Goal: Information Seeking & Learning: Get advice/opinions

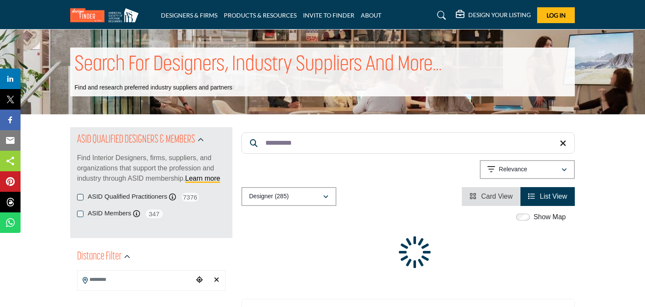
paste input "****"
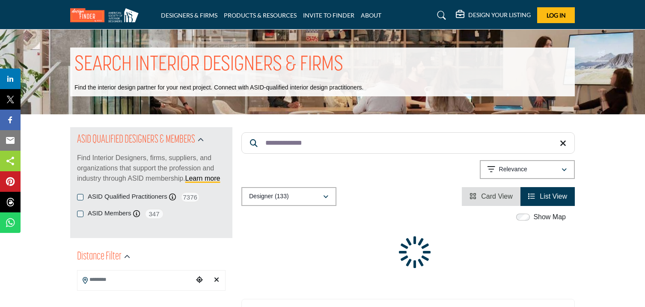
paste input "Search Keyword"
paste input "*****"
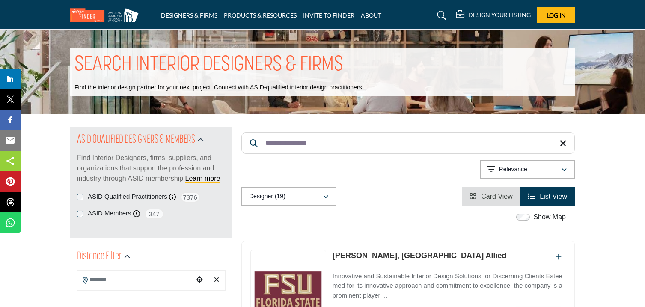
click at [341, 146] on input "**********" at bounding box center [407, 142] width 333 height 21
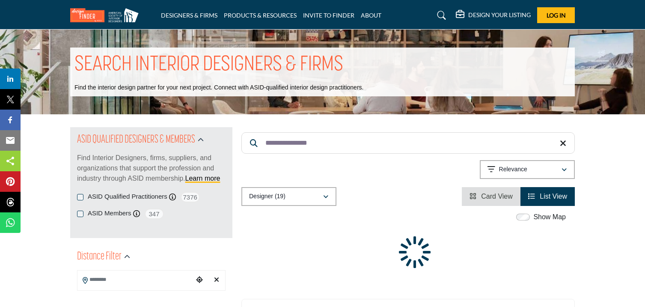
paste input "Search Keyword"
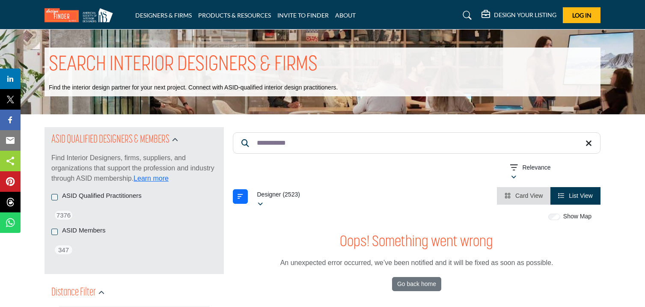
click at [296, 145] on input "**********" at bounding box center [416, 142] width 367 height 21
click at [308, 143] on input "**********" at bounding box center [416, 142] width 367 height 21
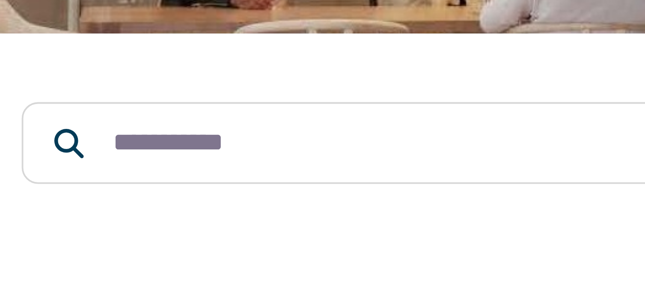
click at [308, 143] on input "**********" at bounding box center [416, 142] width 367 height 21
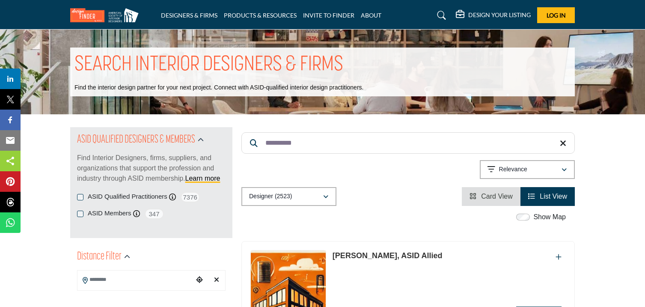
paste input "****"
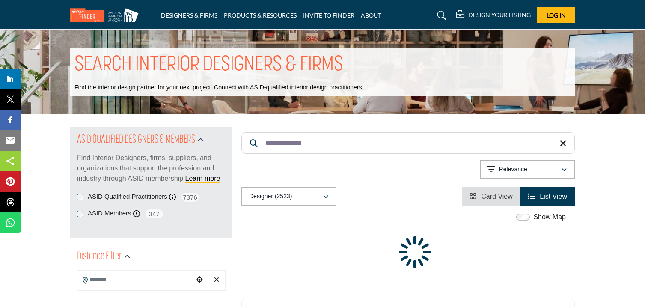
type input "**********"
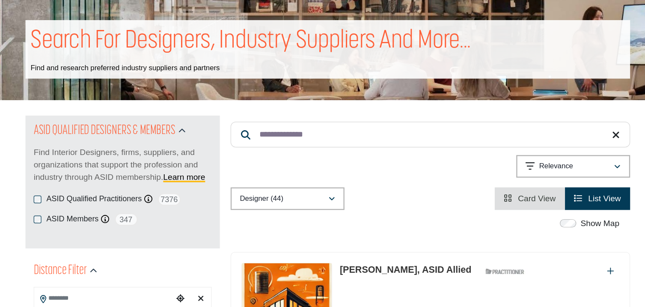
click at [566, 144] on input "**********" at bounding box center [407, 142] width 333 height 21
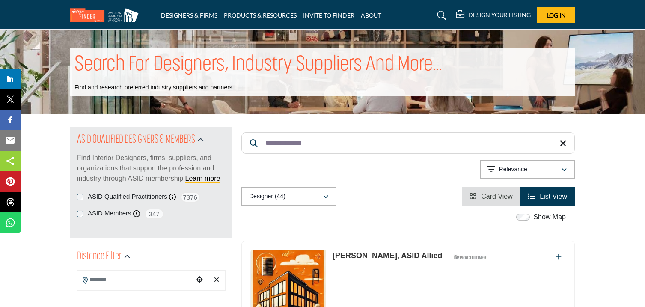
click at [565, 143] on icon at bounding box center [563, 143] width 6 height 9
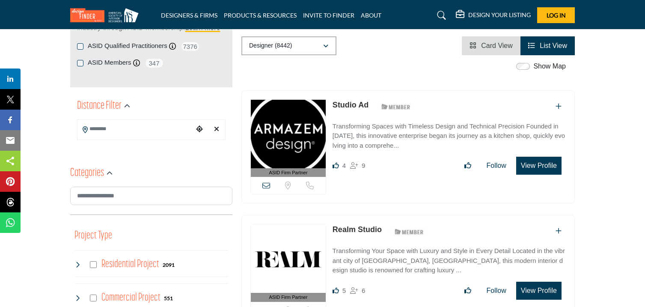
scroll to position [152, 0]
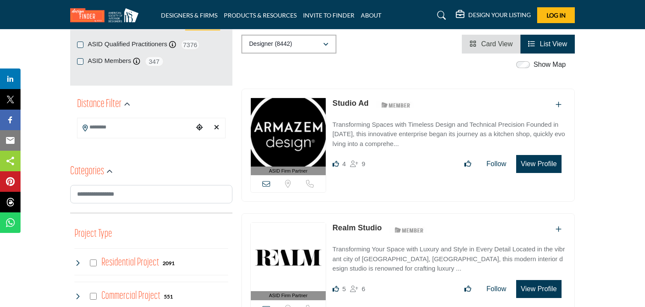
click at [100, 130] on input "Search Location" at bounding box center [135, 127] width 116 height 17
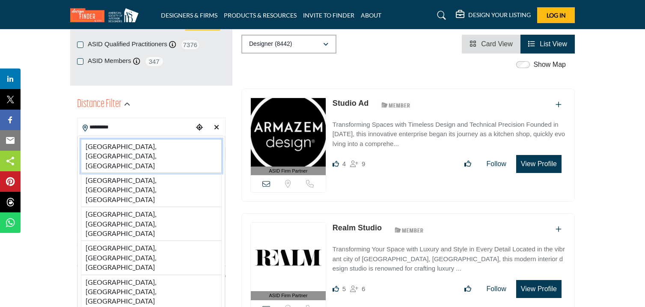
click at [111, 147] on li "[GEOGRAPHIC_DATA], [GEOGRAPHIC_DATA], [GEOGRAPHIC_DATA]" at bounding box center [151, 156] width 141 height 34
type input "**********"
type input "***"
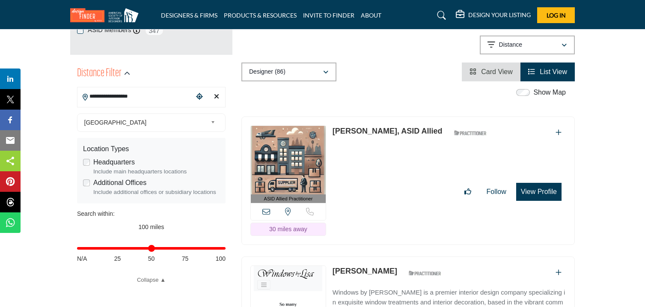
scroll to position [184, 0]
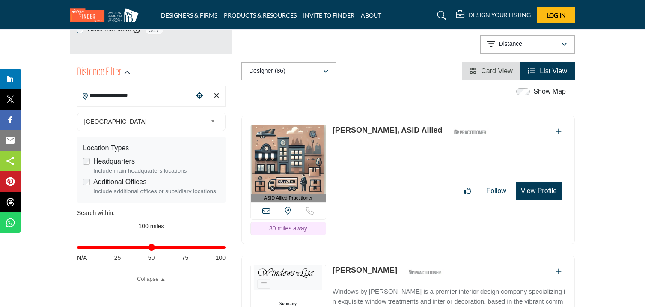
drag, startPoint x: 330, startPoint y: 97, endPoint x: 370, endPoint y: 114, distance: 42.7
click at [370, 116] on div "ASID Allied Practitioner ASID Allied Practitioners have successfully completed …" at bounding box center [407, 180] width 333 height 129
copy link "[PERSON_NAME]"
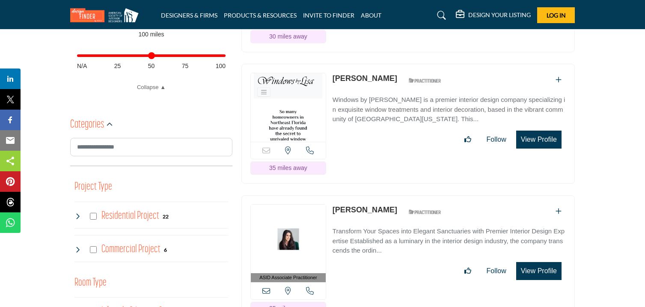
scroll to position [376, 0]
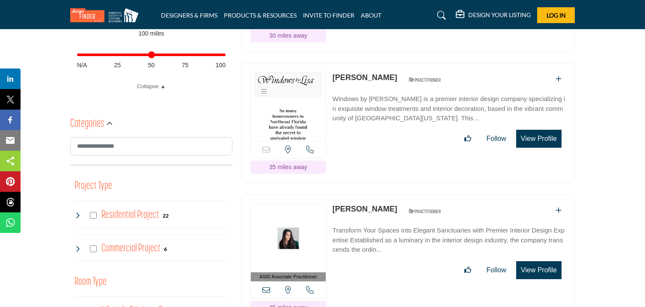
drag, startPoint x: 330, startPoint y: 47, endPoint x: 370, endPoint y: 56, distance: 41.0
click at [370, 63] on div "Sorry, but this listing is on a subscription plan which does not allow users to…" at bounding box center [407, 123] width 333 height 120
copy link "[PERSON_NAME]"
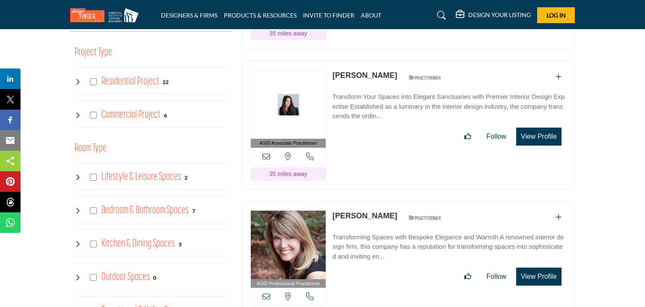
scroll to position [510, 0]
drag, startPoint x: 331, startPoint y: 42, endPoint x: 367, endPoint y: 57, distance: 39.3
click at [367, 60] on div "ASID Associate Practitioner ASID Associate Practitioners have a degree in any m…" at bounding box center [407, 124] width 333 height 129
copy link "[PERSON_NAME]"
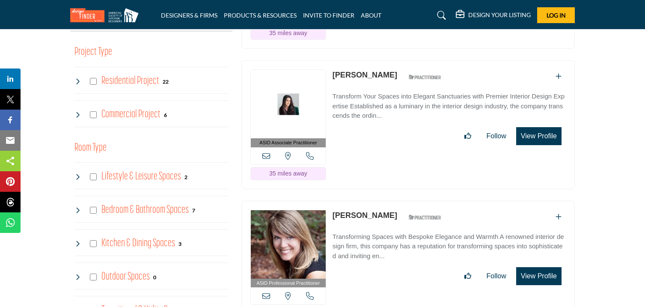
drag, startPoint x: 330, startPoint y: 184, endPoint x: 371, endPoint y: 197, distance: 43.0
click at [371, 201] on div "ASID Professional Practitioner ASID Professional Practitioners have successfull…" at bounding box center [407, 265] width 333 height 129
copy link "[PERSON_NAME]"
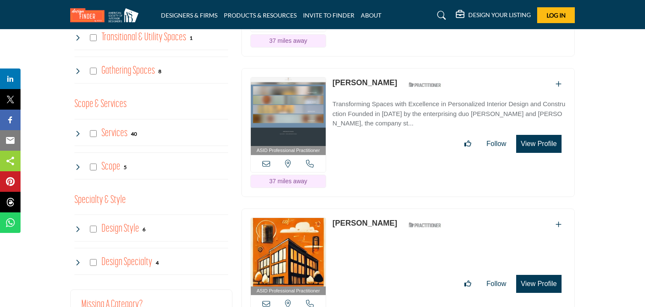
scroll to position [785, 0]
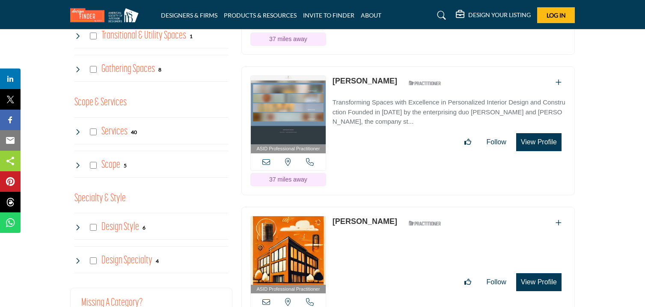
drag, startPoint x: 332, startPoint y: 52, endPoint x: 379, endPoint y: 63, distance: 48.8
click at [379, 66] on div "ASID Professional Practitioner ASID Professional Practitioners have successfull…" at bounding box center [407, 130] width 333 height 129
copy link "[PERSON_NAME]"
drag, startPoint x: 330, startPoint y: 193, endPoint x: 386, endPoint y: 204, distance: 57.2
click at [386, 207] on div "ASID Professional Practitioner ASID Professional Practitioners have successfull…" at bounding box center [407, 271] width 333 height 129
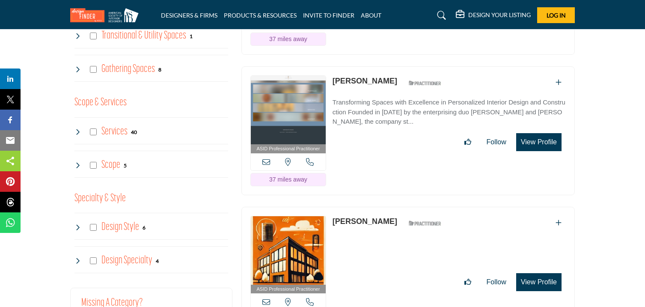
copy link "[PERSON_NAME]"
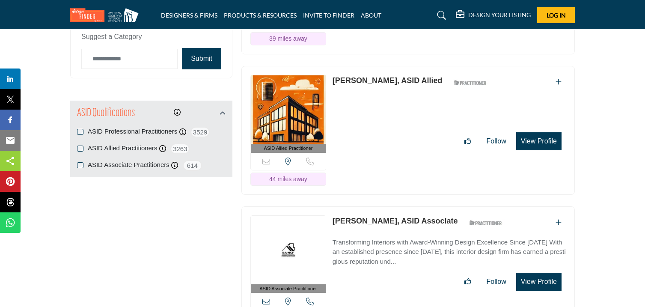
scroll to position [1066, 0]
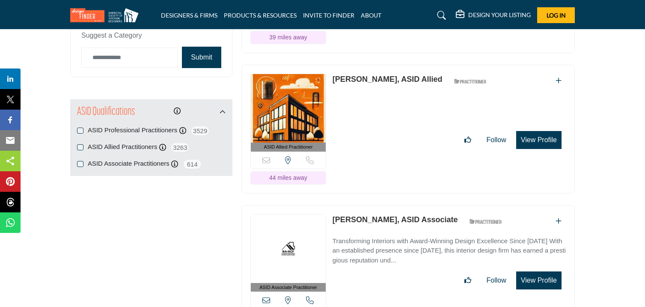
drag, startPoint x: 332, startPoint y: 49, endPoint x: 383, endPoint y: 62, distance: 52.1
click at [383, 65] on div "ASID Allied Practitioner ASID Allied Practitioners have successfully completed …" at bounding box center [407, 129] width 333 height 129
copy link "[PERSON_NAME]"
drag, startPoint x: 332, startPoint y: 193, endPoint x: 396, endPoint y: 202, distance: 65.3
click at [396, 205] on div "ASID Associate Practitioner ASID Associate Practitioners have a degree in any m…" at bounding box center [407, 269] width 333 height 129
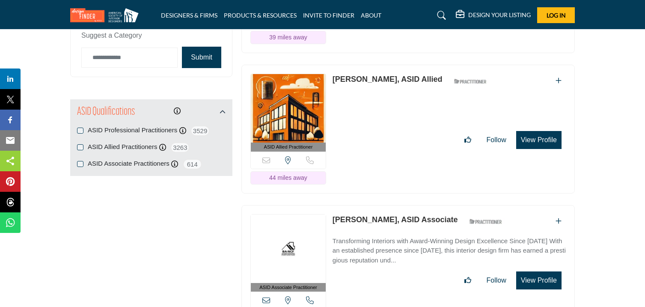
copy link "[PERSON_NAME]"
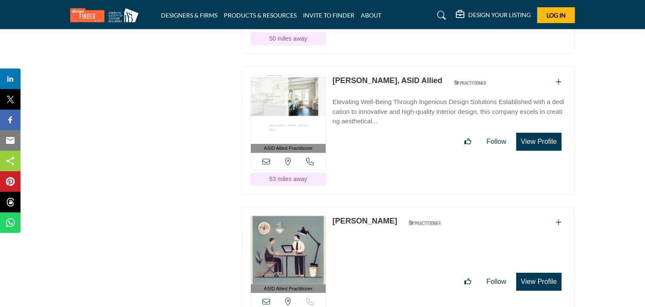
scroll to position [1489, 0]
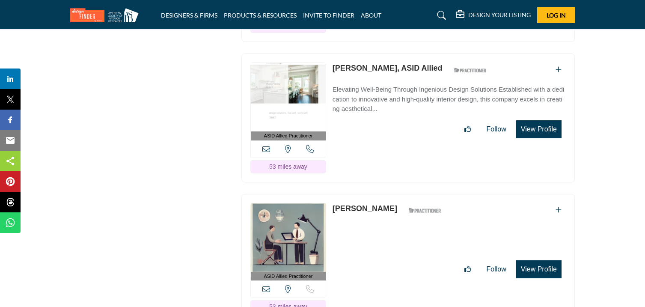
drag, startPoint x: 331, startPoint y: 41, endPoint x: 388, endPoint y: 51, distance: 58.2
click at [388, 53] on div "ASID Allied Practitioner ASID Allied Practitioners have successfully completed …" at bounding box center [407, 117] width 333 height 129
copy link "[PERSON_NAME]"
drag, startPoint x: 332, startPoint y: 181, endPoint x: 377, endPoint y: 195, distance: 47.4
click at [377, 195] on div "ASID Allied Practitioner ASID Allied Practitioners have successfully completed …" at bounding box center [407, 258] width 333 height 129
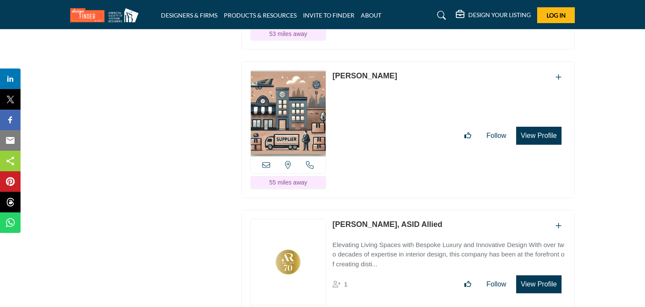
scroll to position [1833, 0]
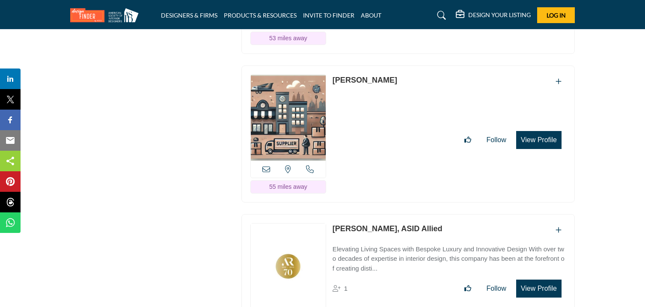
drag, startPoint x: 332, startPoint y: 53, endPoint x: 389, endPoint y: 64, distance: 58.7
click at [389, 65] on div "ASID Professional Practitioner ASID Professional Practitioners have successfull…" at bounding box center [407, 133] width 333 height 137
drag, startPoint x: 332, startPoint y: 201, endPoint x: 385, endPoint y: 220, distance: 57.1
click at [385, 220] on div "ASID Allied Practitioner ASID Allied Practitioners have successfully completed …" at bounding box center [407, 282] width 333 height 137
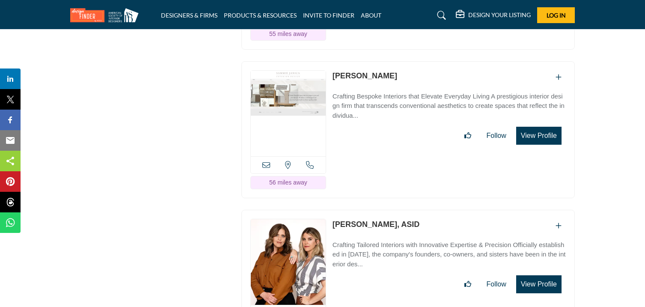
scroll to position [2135, 0]
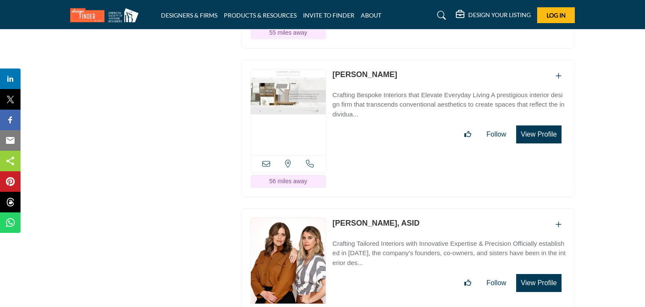
drag, startPoint x: 331, startPoint y: 47, endPoint x: 385, endPoint y: 60, distance: 55.3
click at [385, 60] on div "ASID Professional Practitioner ASID Professional Practitioners have successfull…" at bounding box center [407, 128] width 333 height 137
drag, startPoint x: 330, startPoint y: 198, endPoint x: 395, endPoint y: 209, distance: 65.6
click at [395, 209] on div "ASID Professional Practitioner ASID Professional Practitioners have successfull…" at bounding box center [407, 276] width 333 height 137
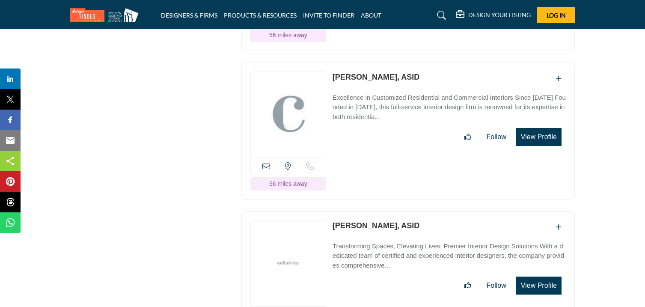
scroll to position [2431, 0]
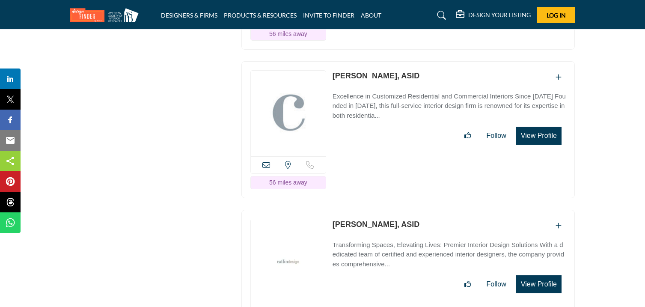
drag, startPoint x: 332, startPoint y: 51, endPoint x: 379, endPoint y: 62, distance: 47.6
click at [379, 62] on div "ASID Professional Practitioner ASID Professional Practitioners have successfull…" at bounding box center [407, 129] width 333 height 137
drag, startPoint x: 335, startPoint y: 201, endPoint x: 376, endPoint y: 216, distance: 44.4
click at [376, 216] on div "ASID Professional Practitioner ASID Professional Practitioners have successfull…" at bounding box center [407, 278] width 333 height 137
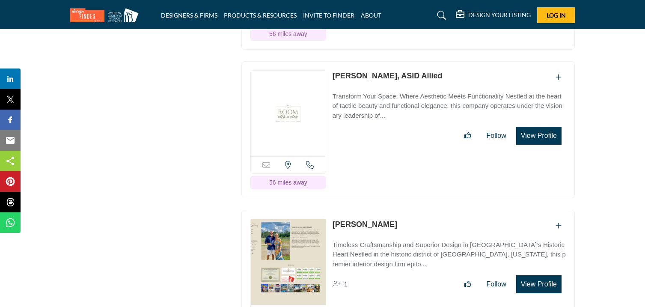
scroll to position [2728, 0]
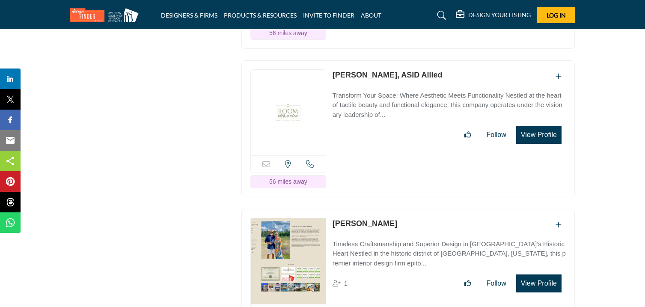
drag, startPoint x: 331, startPoint y: 50, endPoint x: 384, endPoint y: 59, distance: 53.8
click at [384, 60] on div "ASID Allied Practitioner ASID Allied Practitioners have successfully completed …" at bounding box center [407, 128] width 333 height 137
drag, startPoint x: 331, startPoint y: 201, endPoint x: 400, endPoint y: 212, distance: 69.8
click at [400, 212] on div "ASID Allied Practitioner ASID Allied Practitioners have successfully completed …" at bounding box center [407, 277] width 333 height 137
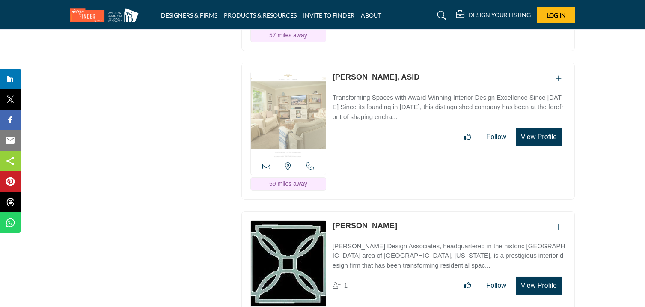
scroll to position [3024, 0]
drag, startPoint x: 333, startPoint y: 56, endPoint x: 391, endPoint y: 65, distance: 58.9
click at [391, 65] on div "ASID Professional Practitioner ASID Professional Practitioners have successfull…" at bounding box center [407, 130] width 333 height 137
drag, startPoint x: 331, startPoint y: 202, endPoint x: 385, endPoint y: 213, distance: 55.7
click at [385, 213] on div "ASID Professional Practitioner ASID Professional Practitioners have successfull…" at bounding box center [407, 278] width 333 height 137
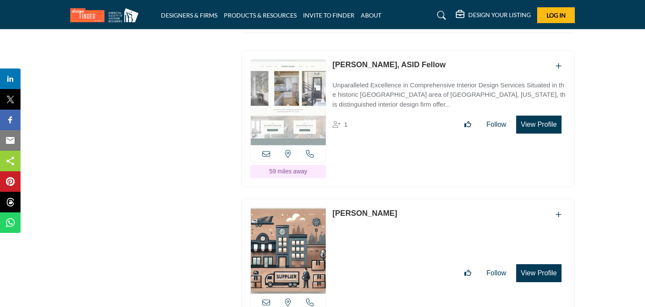
scroll to position [3341, 0]
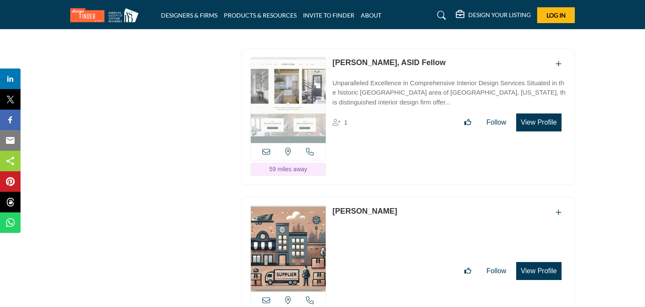
drag, startPoint x: 332, startPoint y: 42, endPoint x: 376, endPoint y: 49, distance: 44.7
click at [376, 49] on div "ASID Professional Practitioner ASID Professional Practitioners have successfull…" at bounding box center [407, 116] width 333 height 137
drag, startPoint x: 331, startPoint y: 190, endPoint x: 372, endPoint y: 201, distance: 42.2
click at [372, 201] on div "ASID Professional Practitioner ASID Professional Practitioners have successfull…" at bounding box center [407, 264] width 333 height 137
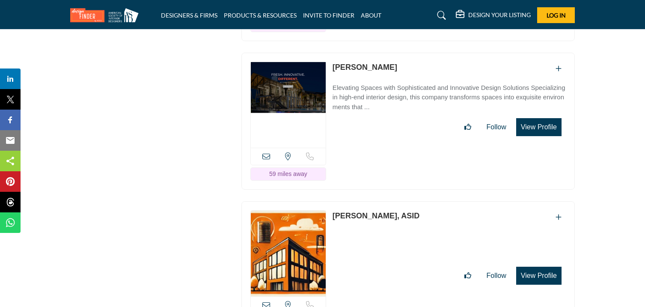
scroll to position [3633, 0]
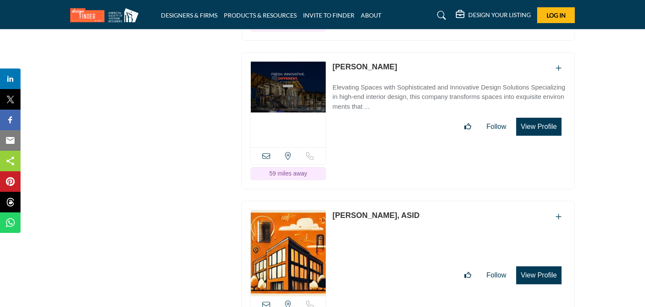
drag, startPoint x: 332, startPoint y: 46, endPoint x: 371, endPoint y: 57, distance: 40.9
click at [371, 57] on div "ASID Professional Practitioner ASID Professional Practitioners have successfull…" at bounding box center [407, 120] width 333 height 137
drag, startPoint x: 332, startPoint y: 193, endPoint x: 390, endPoint y: 207, distance: 60.2
click at [390, 207] on div "ASID Professional Practitioner ASID Professional Practitioners have successfull…" at bounding box center [407, 269] width 333 height 137
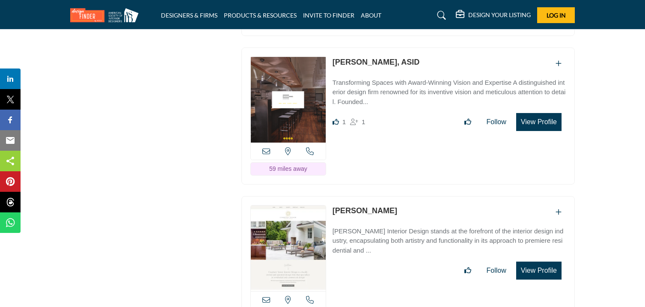
scroll to position [3937, 0]
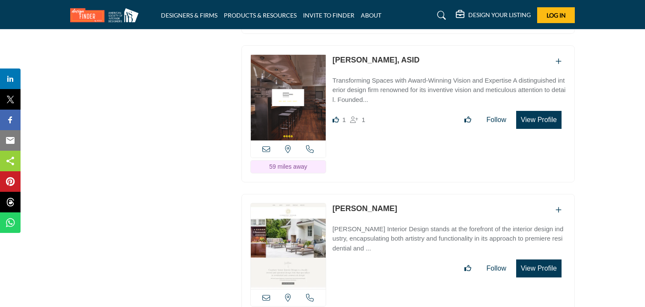
drag, startPoint x: 330, startPoint y: 41, endPoint x: 374, endPoint y: 49, distance: 44.8
click at [374, 49] on div "ASID Professional Practitioner ASID Professional Practitioners have successfull…" at bounding box center [407, 113] width 333 height 137
drag, startPoint x: 332, startPoint y: 189, endPoint x: 389, endPoint y: 204, distance: 59.4
click at [389, 204] on div "ASID Professional Practitioner ASID Professional Practitioners have successfull…" at bounding box center [407, 262] width 333 height 137
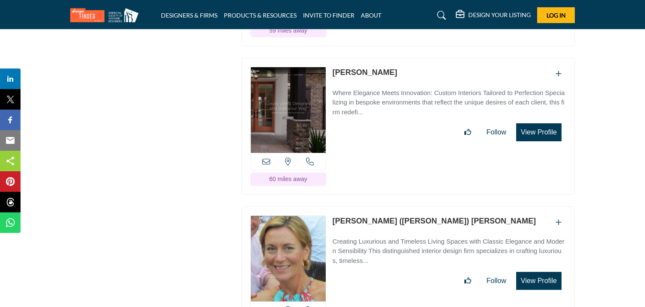
scroll to position [4230, 0]
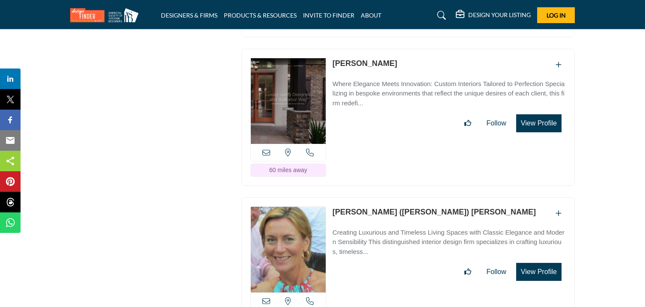
drag, startPoint x: 332, startPoint y: 43, endPoint x: 376, endPoint y: 58, distance: 46.5
click at [376, 58] on div "ASID Professional Practitioner ASID Professional Practitioners have successfull…" at bounding box center [407, 117] width 333 height 137
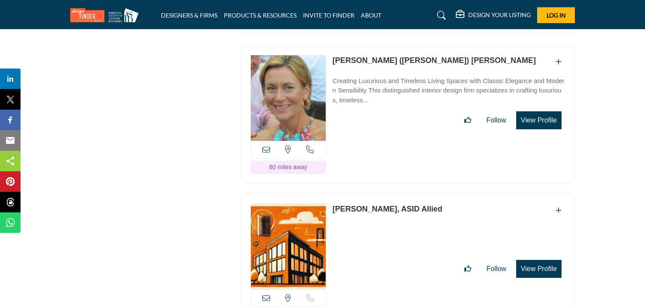
scroll to position [4383, 0]
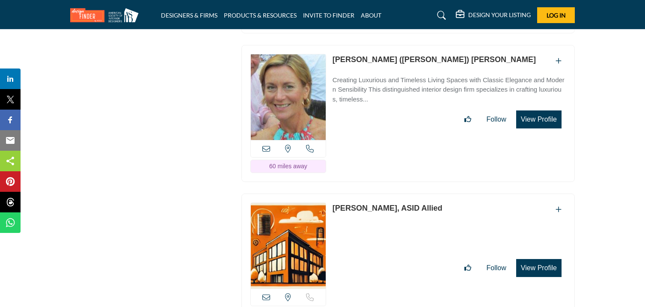
drag, startPoint x: 332, startPoint y: 42, endPoint x: 427, endPoint y: 51, distance: 95.8
click at [427, 51] on div "ASID Professional Practitioner ASID Professional Practitioners have successfull…" at bounding box center [407, 113] width 333 height 137
drag, startPoint x: 331, startPoint y: 191, endPoint x: 385, endPoint y: 201, distance: 54.9
click at [385, 201] on div "ASID Allied Practitioner ASID Allied Practitioners have successfully completed …" at bounding box center [407, 261] width 333 height 137
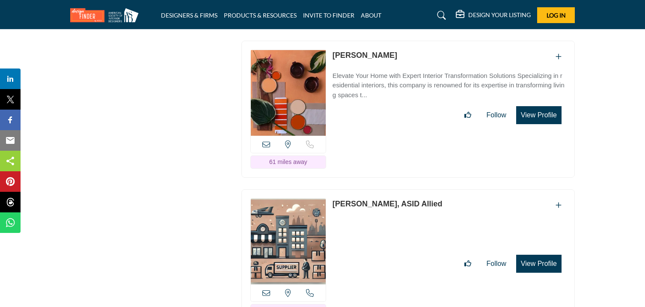
scroll to position [4685, 0]
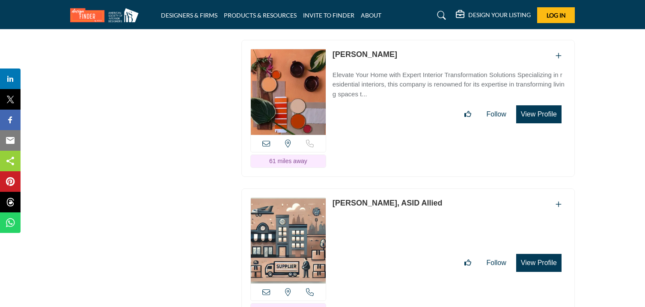
drag, startPoint x: 331, startPoint y: 39, endPoint x: 383, endPoint y: 50, distance: 53.4
click at [383, 50] on div "ASID Allied Practitioner ASID Allied Practitioners have successfully completed …" at bounding box center [407, 108] width 333 height 137
drag, startPoint x: 332, startPoint y: 186, endPoint x: 383, endPoint y: 201, distance: 53.7
click at [383, 201] on div "ASID Allied Practitioner ASID Allied Practitioners have successfully completed …" at bounding box center [407, 256] width 333 height 137
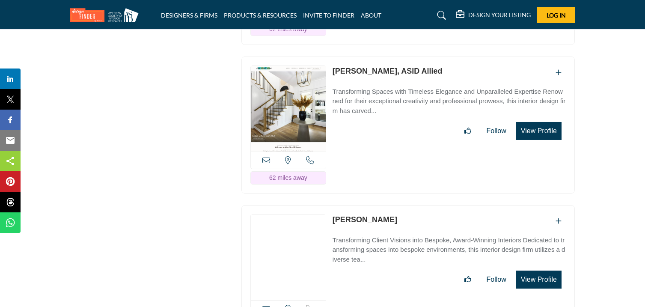
scroll to position [4967, 0]
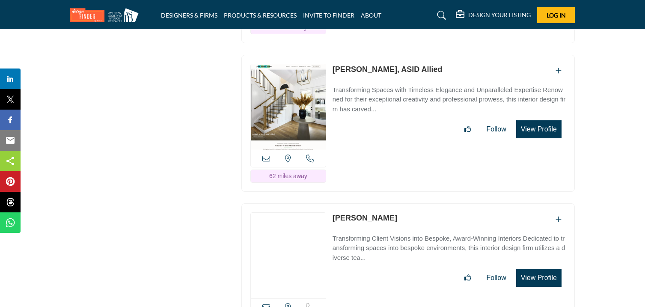
drag, startPoint x: 332, startPoint y: 53, endPoint x: 374, endPoint y: 66, distance: 44.9
click at [374, 66] on div "ASID Allied Practitioner ASID Allied Practitioners have successfully completed …" at bounding box center [407, 123] width 333 height 137
drag, startPoint x: 331, startPoint y: 201, endPoint x: 389, endPoint y: 216, distance: 59.6
click at [389, 216] on div "ASID Professional Practitioner ASID Professional Practitioners have successfull…" at bounding box center [407, 271] width 333 height 137
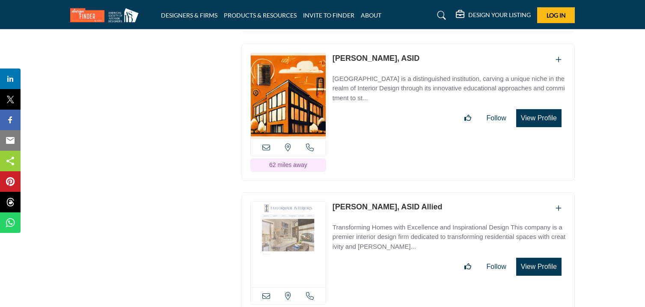
scroll to position [5276, 0]
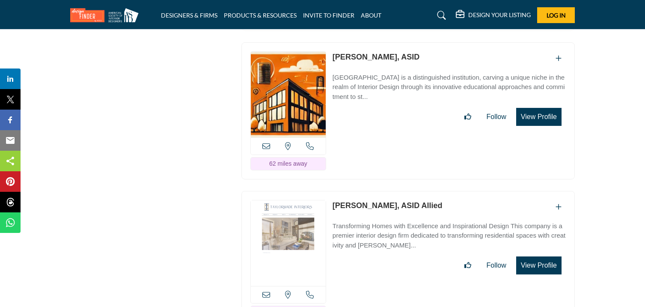
drag, startPoint x: 330, startPoint y: 42, endPoint x: 378, endPoint y: 51, distance: 48.3
click at [378, 51] on div "ASID Professional Practitioner ASID Professional Practitioners have successfull…" at bounding box center [407, 110] width 333 height 137
drag, startPoint x: 331, startPoint y: 190, endPoint x: 384, endPoint y: 205, distance: 55.1
click at [384, 205] on div "ASID Allied Practitioner ASID Allied Practitioners have successfully completed …" at bounding box center [407, 259] width 333 height 137
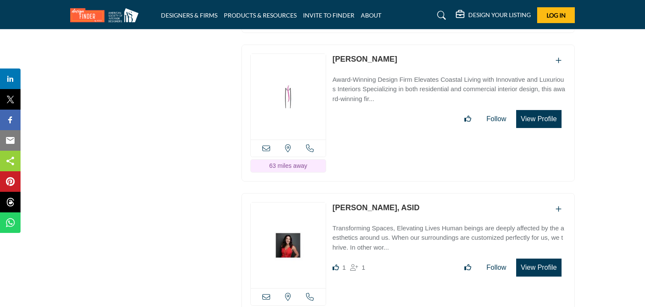
scroll to position [5571, 0]
drag, startPoint x: 333, startPoint y: 43, endPoint x: 392, endPoint y: 56, distance: 60.6
click at [392, 56] on div "ASID Professional Practitioner ASID Professional Practitioners have successfull…" at bounding box center [407, 112] width 333 height 137
drag, startPoint x: 329, startPoint y: 195, endPoint x: 379, endPoint y: 204, distance: 50.6
click at [379, 204] on div "ASID Professional Practitioner ASID Professional Practitioners have successfull…" at bounding box center [407, 261] width 333 height 137
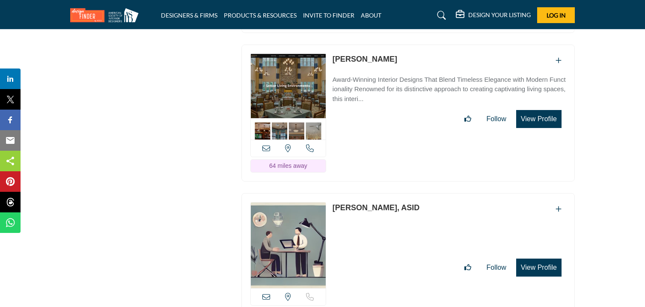
scroll to position [5869, 0]
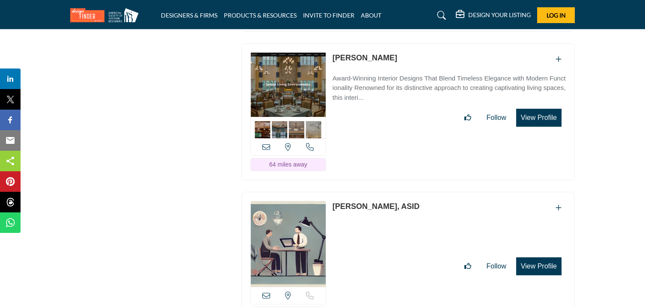
drag, startPoint x: 332, startPoint y: 45, endPoint x: 391, endPoint y: 53, distance: 60.4
click at [391, 53] on div "ASID Allied Practitioner ASID Allied Practitioners have successfully completed …" at bounding box center [407, 111] width 333 height 137
drag, startPoint x: 330, startPoint y: 194, endPoint x: 373, endPoint y: 204, distance: 44.5
click at [373, 204] on div "ASID Professional Practitioner ASID Professional Practitioners have successfull…" at bounding box center [407, 260] width 333 height 137
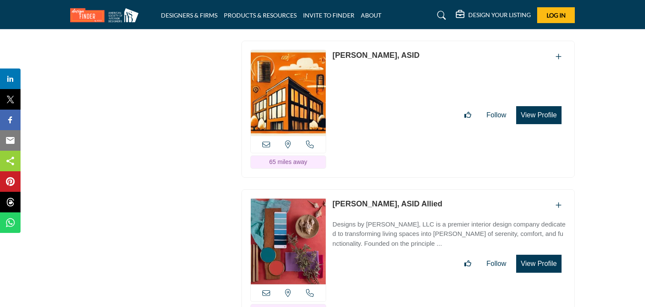
scroll to position [6170, 0]
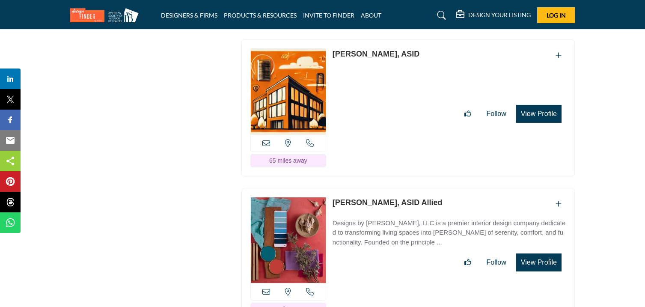
drag, startPoint x: 329, startPoint y: 42, endPoint x: 394, endPoint y: 54, distance: 65.3
click at [394, 54] on div "ASID Professional Practitioner ASID Professional Practitioners have successfull…" at bounding box center [407, 107] width 333 height 137
drag, startPoint x: 332, startPoint y: 191, endPoint x: 379, endPoint y: 204, distance: 48.5
click at [379, 204] on div "ASID Allied Practitioner ASID Allied Practitioners have successfully completed …" at bounding box center [407, 256] width 333 height 137
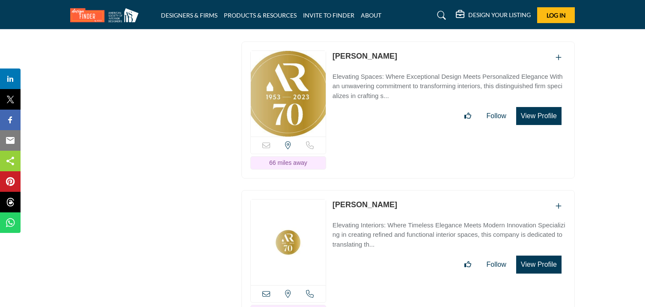
scroll to position [6471, 0]
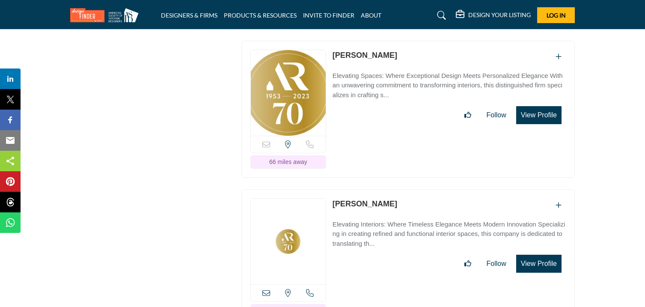
drag, startPoint x: 332, startPoint y: 44, endPoint x: 402, endPoint y: 52, distance: 70.2
click at [402, 52] on div "ASID Professional Practitioner ASID Professional Practitioners have successfull…" at bounding box center [407, 109] width 333 height 137
drag, startPoint x: 332, startPoint y: 193, endPoint x: 390, endPoint y: 203, distance: 58.6
click at [390, 203] on div "ASID Allied Practitioner ASID Allied Practitioners have successfully completed …" at bounding box center [407, 257] width 333 height 137
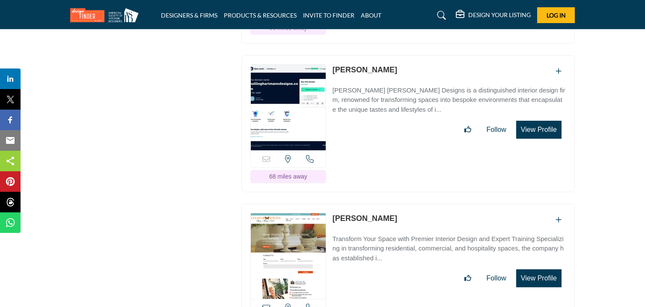
scroll to position [6754, 0]
drag, startPoint x: 330, startPoint y: 57, endPoint x: 386, endPoint y: 72, distance: 57.9
click at [386, 72] on div "ASID Associate Practitioner ASID Associate Practitioners have a degree in any m…" at bounding box center [407, 123] width 333 height 137
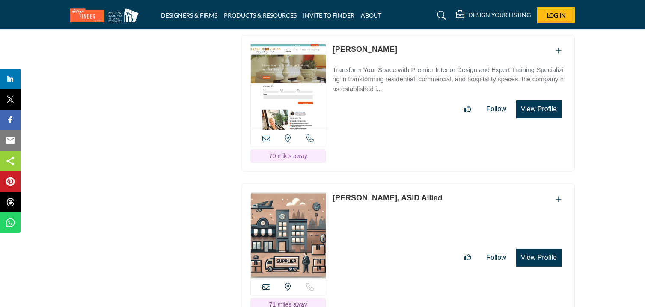
scroll to position [6924, 0]
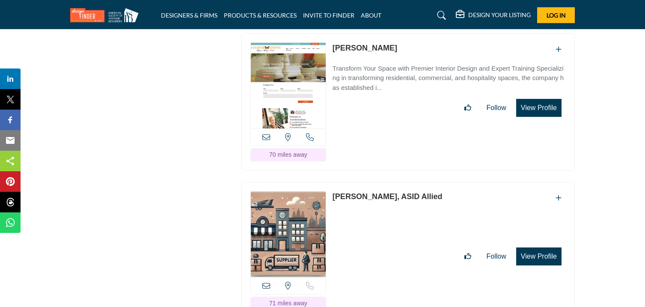
drag, startPoint x: 330, startPoint y: 40, endPoint x: 384, endPoint y: 50, distance: 54.8
click at [384, 50] on div "ASID Allied Practitioner ASID Allied Practitioners have successfully completed …" at bounding box center [407, 101] width 333 height 137
drag, startPoint x: 331, startPoint y: 187, endPoint x: 386, endPoint y: 207, distance: 59.0
click at [386, 207] on div "ASID Allied Practitioner ASID Allied Practitioners have successfully completed …" at bounding box center [407, 250] width 333 height 137
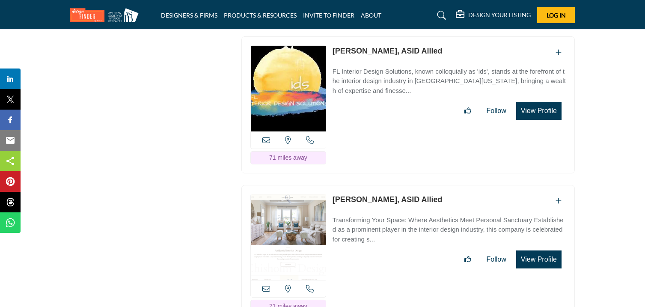
scroll to position [7218, 0]
drag, startPoint x: 332, startPoint y: 41, endPoint x: 387, endPoint y: 55, distance: 56.7
click at [387, 55] on div "ASID Allied Practitioner ASID Allied Practitioners have successfully completed …" at bounding box center [407, 104] width 333 height 137
drag, startPoint x: 331, startPoint y: 190, endPoint x: 399, endPoint y: 203, distance: 69.2
click at [399, 203] on div "ASID Allied Practitioner ASID Allied Practitioners have successfully completed …" at bounding box center [407, 252] width 333 height 137
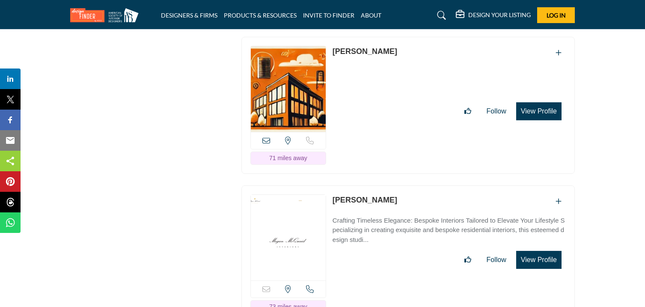
scroll to position [7515, 0]
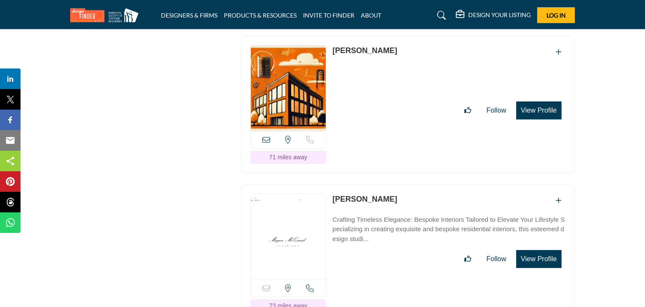
drag, startPoint x: 331, startPoint y: 41, endPoint x: 385, endPoint y: 54, distance: 55.5
click at [385, 54] on div "ASID Allied Practitioner ASID Allied Practitioners have successfully completed …" at bounding box center [407, 104] width 333 height 137
drag, startPoint x: 331, startPoint y: 190, endPoint x: 391, endPoint y: 205, distance: 61.6
click at [391, 205] on div "ASID Allied Practitioner ASID Allied Practitioners have successfully completed …" at bounding box center [407, 252] width 333 height 137
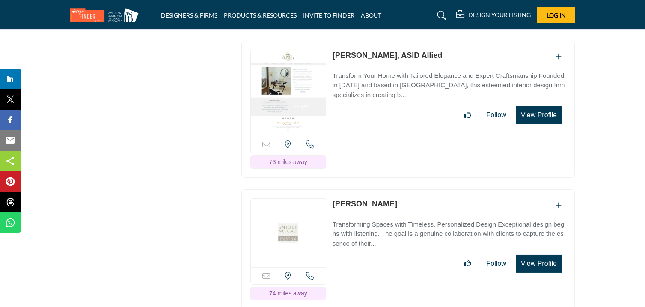
scroll to position [7810, 0]
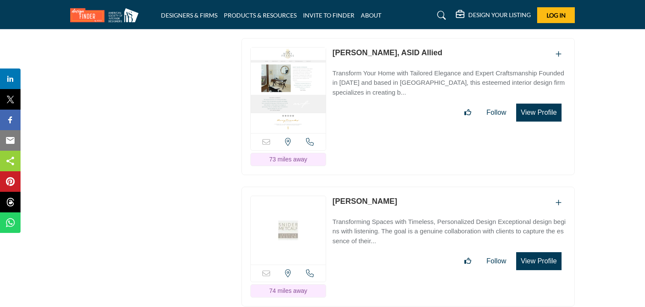
drag, startPoint x: 330, startPoint y: 45, endPoint x: 374, endPoint y: 58, distance: 45.5
click at [374, 58] on div "ASID Allied Practitioner ASID Allied Practitioners have successfully completed …" at bounding box center [407, 106] width 333 height 137
drag, startPoint x: 331, startPoint y: 194, endPoint x: 390, endPoint y: 207, distance: 60.5
click at [390, 207] on div "Sorry, but this listing is on a subscription plan which does not allow users to…" at bounding box center [407, 247] width 333 height 120
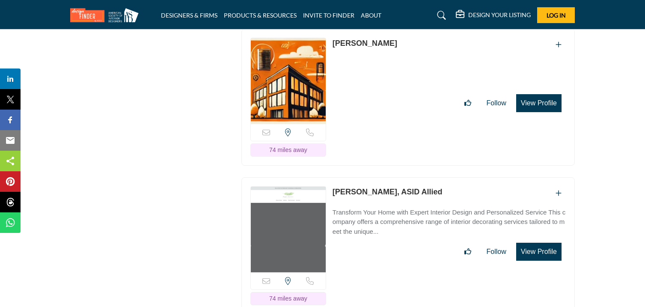
scroll to position [8099, 0]
drag, startPoint x: 332, startPoint y: 38, endPoint x: 378, endPoint y: 48, distance: 46.5
click at [378, 48] on div "ASID Professional Practitioner ASID Professional Practitioners have successfull…" at bounding box center [407, 97] width 333 height 137
drag, startPoint x: 331, startPoint y: 188, endPoint x: 390, endPoint y: 198, distance: 59.4
click at [390, 198] on div "ASID Allied Practitioner ASID Allied Practitioners have successfully completed …" at bounding box center [407, 246] width 333 height 137
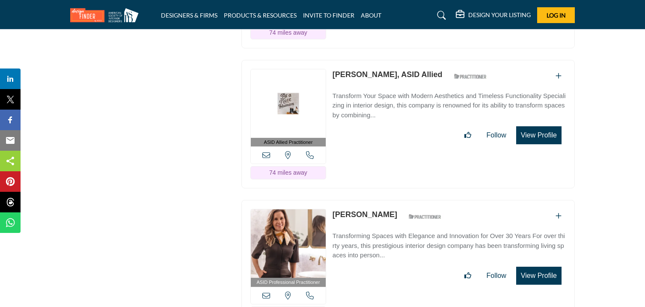
scroll to position [7939, 0]
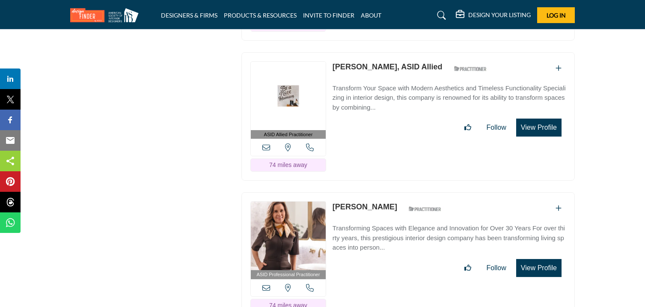
drag, startPoint x: 332, startPoint y: 63, endPoint x: 387, endPoint y: 71, distance: 55.4
click at [387, 71] on div "ASID Allied Practitioner ASID Allied Practitioners have successfully completed …" at bounding box center [407, 116] width 333 height 129
drag, startPoint x: 332, startPoint y: 204, endPoint x: 391, endPoint y: 215, distance: 60.6
click at [391, 215] on div "ASID Professional Practitioner ASID Professional Practitioners have successfull…" at bounding box center [407, 256] width 333 height 129
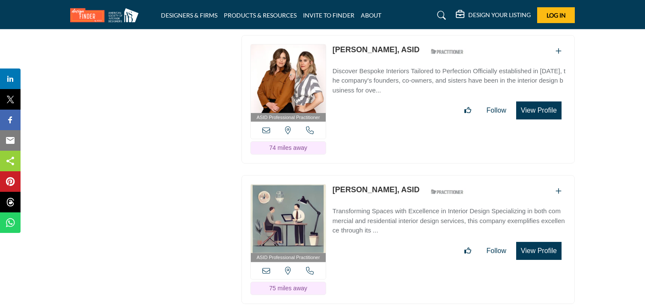
scroll to position [8238, 0]
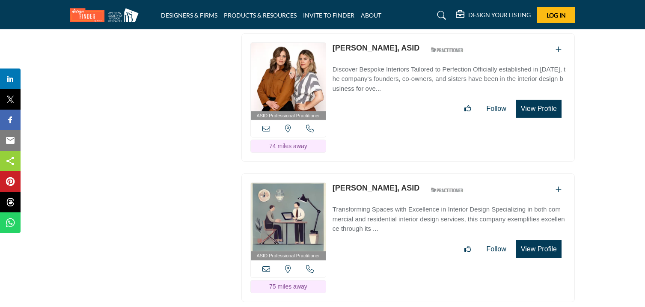
drag, startPoint x: 331, startPoint y: 43, endPoint x: 397, endPoint y: 58, distance: 67.9
click at [397, 58] on div "ASID Professional Practitioner ASID Professional Practitioners have successfull…" at bounding box center [407, 97] width 333 height 129
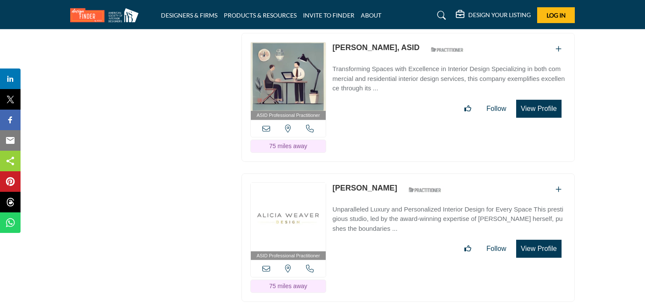
scroll to position [8379, 0]
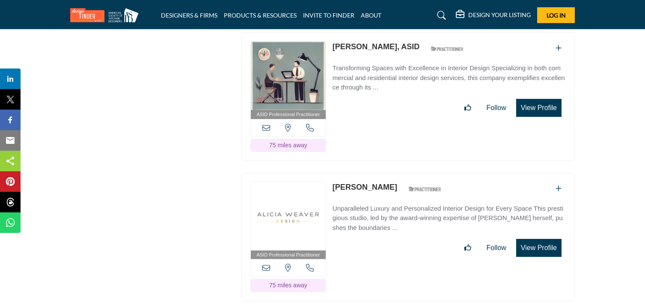
drag, startPoint x: 332, startPoint y: 44, endPoint x: 400, endPoint y: 54, distance: 68.8
click at [400, 54] on div "ASID Professional Practitioner ASID Professional Practitioners have successfull…" at bounding box center [407, 96] width 333 height 129
drag, startPoint x: 331, startPoint y: 184, endPoint x: 381, endPoint y: 198, distance: 52.0
click at [381, 198] on div "ASID Professional Practitioner ASID Professional Practitioners have successfull…" at bounding box center [407, 236] width 333 height 129
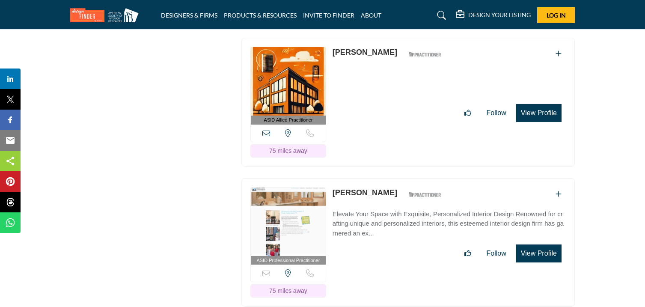
scroll to position [8654, 0]
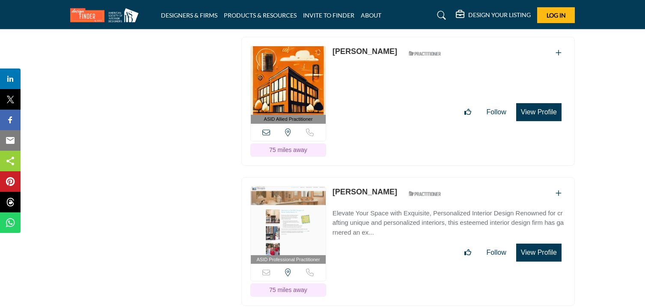
drag, startPoint x: 329, startPoint y: 49, endPoint x: 372, endPoint y: 60, distance: 44.2
click at [372, 60] on div "ASID Allied Practitioner ASID Allied Practitioners have successfully completed …" at bounding box center [407, 101] width 333 height 129
drag, startPoint x: 335, startPoint y: 47, endPoint x: 333, endPoint y: 59, distance: 12.1
click at [333, 59] on div "ASID Allied Practitioner ASID Allied Practitioners have successfully completed …" at bounding box center [407, 101] width 333 height 129
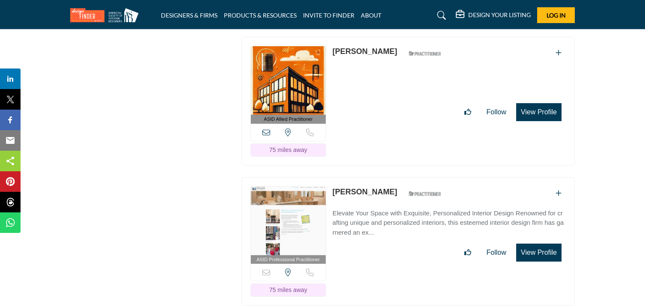
drag, startPoint x: 332, startPoint y: 49, endPoint x: 379, endPoint y: 56, distance: 46.8
click at [379, 56] on div "ASID Allied Practitioner ASID Allied Practitioners have successfully completed …" at bounding box center [407, 101] width 333 height 129
drag, startPoint x: 329, startPoint y: 190, endPoint x: 383, endPoint y: 201, distance: 54.6
click at [383, 201] on div "ASID Professional Practitioner ASID Professional Practitioners have successfull…" at bounding box center [407, 241] width 333 height 129
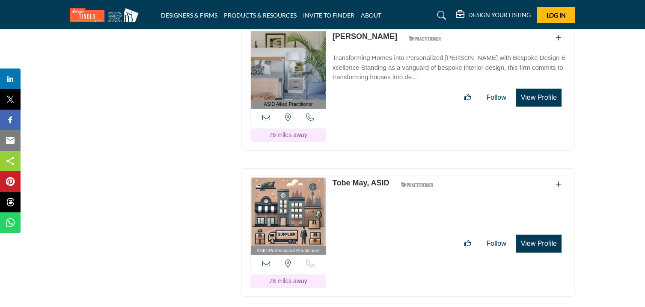
scroll to position [8950, 0]
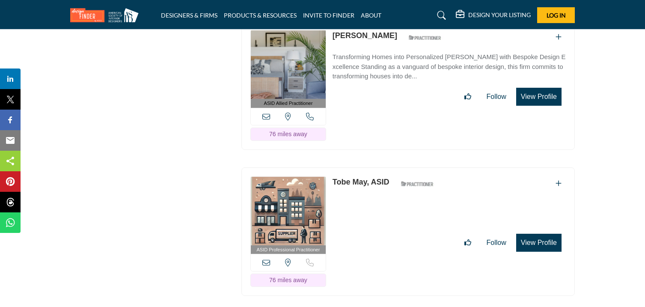
drag, startPoint x: 332, startPoint y: 34, endPoint x: 400, endPoint y: 46, distance: 69.9
click at [400, 46] on div "ASID Allied Practitioner ASID Allied Practitioners have successfully completed …" at bounding box center [407, 85] width 333 height 129
drag, startPoint x: 333, startPoint y: 181, endPoint x: 364, endPoint y: 194, distance: 33.9
click at [364, 194] on div "ASID Professional Practitioner ASID Professional Practitioners have successfull…" at bounding box center [407, 231] width 333 height 129
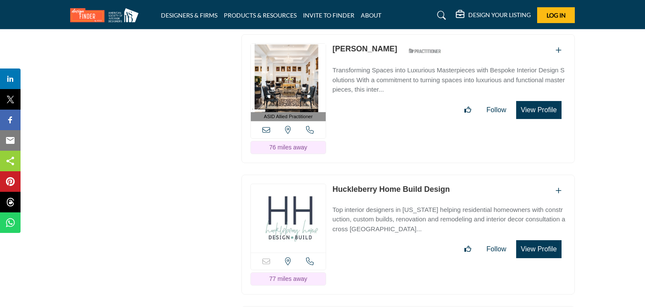
scroll to position [9225, 0]
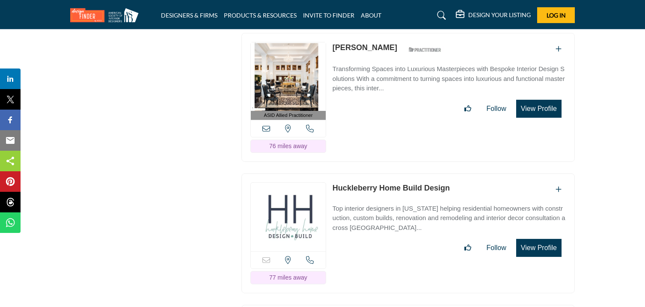
drag, startPoint x: 332, startPoint y: 48, endPoint x: 398, endPoint y: 61, distance: 67.2
click at [398, 61] on div "ASID Allied Practitioner ASID Allied Practitioners have successfully completed …" at bounding box center [407, 97] width 333 height 129
drag, startPoint x: 333, startPoint y: 187, endPoint x: 454, endPoint y: 193, distance: 121.6
click at [454, 193] on div "Sorry, but this listing is on a subscription plan which does not allow users to…" at bounding box center [407, 233] width 333 height 120
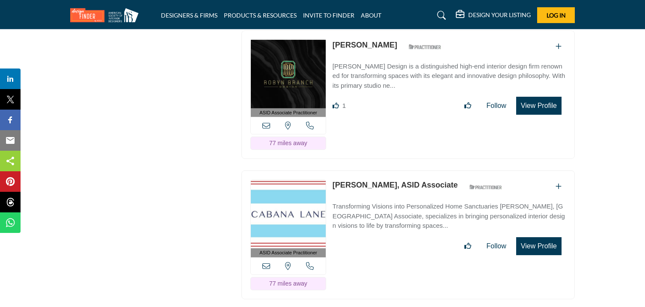
scroll to position [9500, 0]
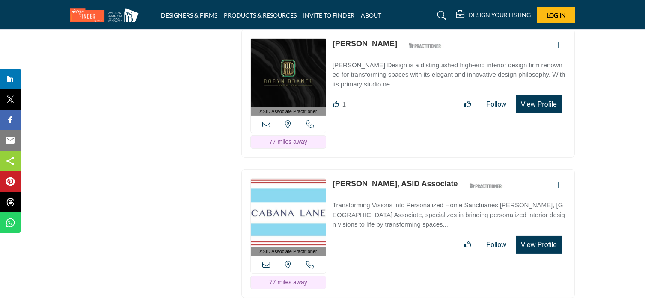
drag, startPoint x: 332, startPoint y: 44, endPoint x: 381, endPoint y: 55, distance: 49.7
click at [381, 55] on div "ASID Associate Practitioner ASID Associate Practitioners have a degree in any m…" at bounding box center [407, 93] width 333 height 129
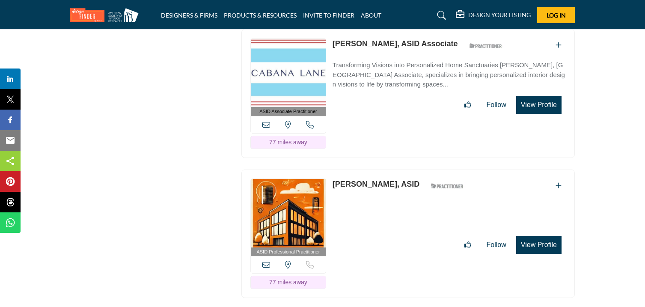
scroll to position [9638, 0]
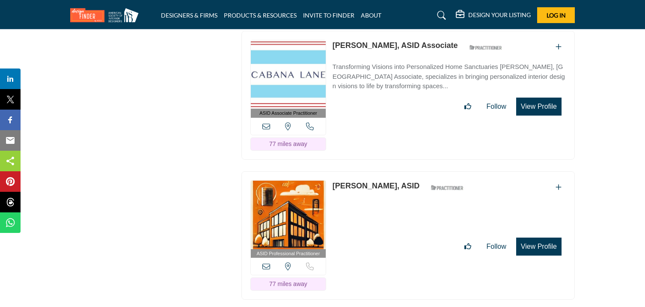
drag, startPoint x: 332, startPoint y: 46, endPoint x: 378, endPoint y: 58, distance: 47.7
click at [378, 58] on div "ASID Associate Practitioner ASID Associate Practitioners have a degree in any m…" at bounding box center [407, 95] width 333 height 129
drag, startPoint x: 330, startPoint y: 188, endPoint x: 380, endPoint y: 200, distance: 51.2
click at [380, 200] on div "ASID Professional Practitioner ASID Professional Practitioners have successfull…" at bounding box center [407, 235] width 333 height 129
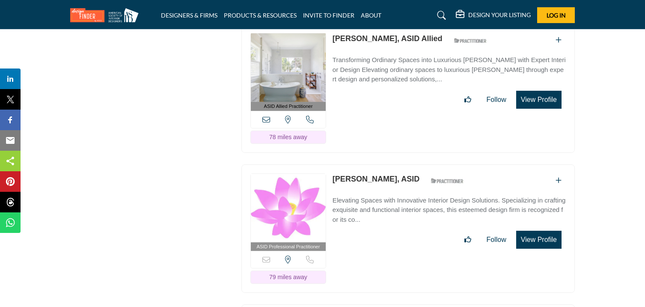
scroll to position [9929, 0]
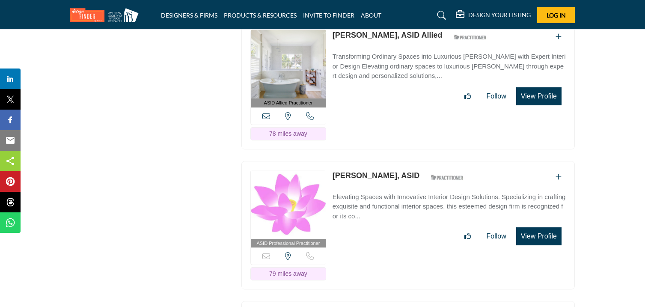
drag, startPoint x: 333, startPoint y: 37, endPoint x: 381, endPoint y: 50, distance: 49.7
click at [381, 50] on div "ASID Allied Practitioner ASID Allied Practitioners have successfully completed …" at bounding box center [407, 85] width 333 height 129
drag, startPoint x: 332, startPoint y: 177, endPoint x: 374, endPoint y: 194, distance: 45.5
click at [374, 194] on div "ASID Professional Practitioner ASID Professional Practitioners have successfull…" at bounding box center [407, 225] width 333 height 129
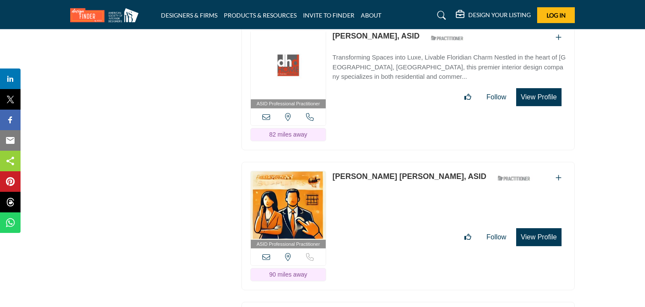
scroll to position [10208, 0]
drag, startPoint x: 331, startPoint y: 42, endPoint x: 371, endPoint y: 51, distance: 41.7
click at [371, 51] on div "ASID Professional Practitioner ASID Professional Practitioners have successfull…" at bounding box center [407, 85] width 333 height 129
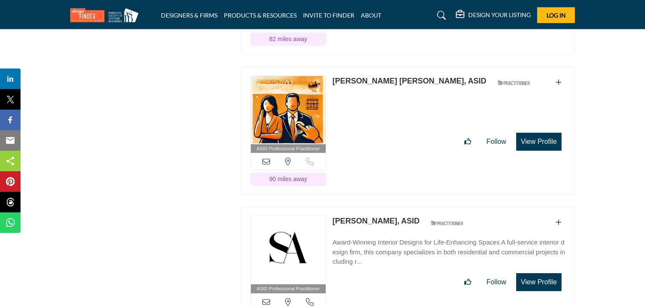
click at [363, 151] on div "Follow Following" at bounding box center [448, 142] width 233 height 18
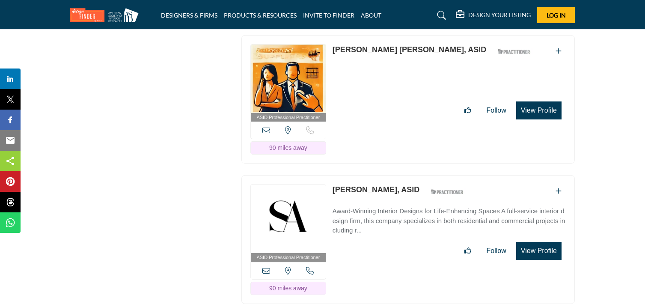
scroll to position [10331, 0]
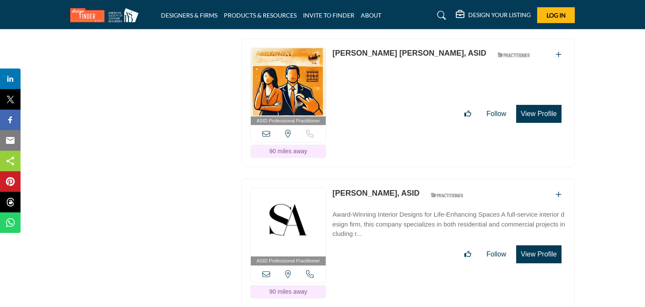
drag, startPoint x: 329, startPoint y: 56, endPoint x: 396, endPoint y: 70, distance: 68.5
click at [396, 70] on div "ASID Professional Practitioner ASID Professional Practitioners have successfull…" at bounding box center [407, 103] width 333 height 129
drag, startPoint x: 332, startPoint y: 194, endPoint x: 379, endPoint y: 207, distance: 49.7
click at [379, 207] on div "ASID Professional Practitioner ASID Professional Practitioners have successfull…" at bounding box center [407, 242] width 333 height 129
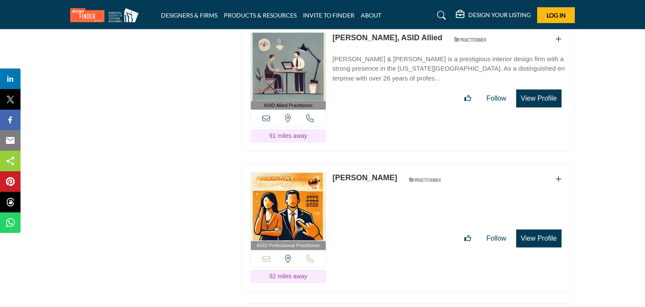
scroll to position [10628, 0]
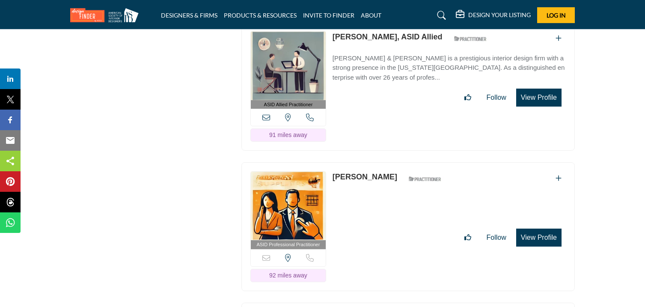
drag, startPoint x: 334, startPoint y: 41, endPoint x: 397, endPoint y: 54, distance: 65.2
click at [397, 54] on div "ASID Allied Practitioner ASID Allied Practitioners have successfully completed …" at bounding box center [407, 86] width 333 height 129
drag, startPoint x: 332, startPoint y: 181, endPoint x: 372, endPoint y: 194, distance: 41.9
click at [372, 194] on div "ASID Professional Practitioner ASID Professional Practitioners have successfull…" at bounding box center [407, 226] width 333 height 129
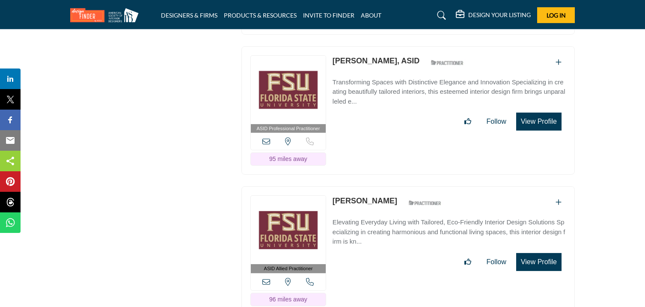
scroll to position [10885, 0]
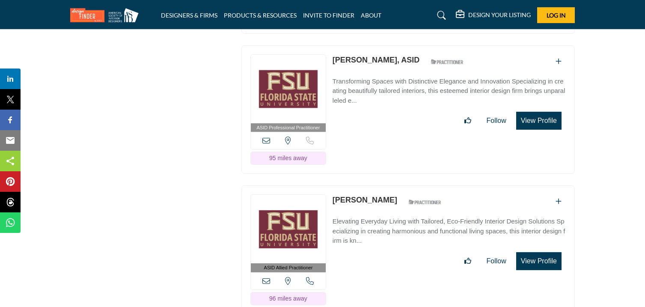
drag, startPoint x: 332, startPoint y: 66, endPoint x: 369, endPoint y: 79, distance: 39.0
click at [369, 79] on div "ASID Professional Practitioner ASID Professional Practitioners have successfull…" at bounding box center [407, 109] width 333 height 129
drag, startPoint x: 332, startPoint y: 204, endPoint x: 395, endPoint y: 217, distance: 64.2
click at [395, 217] on div "ASID Allied Practitioner ASID Allied Practitioners have successfully completed …" at bounding box center [407, 249] width 333 height 129
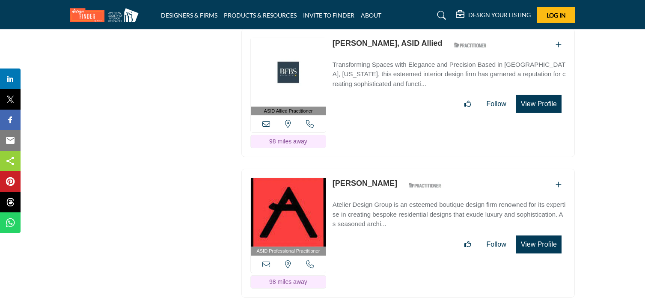
scroll to position [11183, 0]
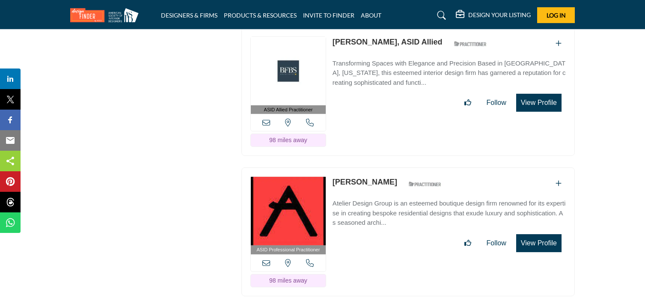
drag, startPoint x: 334, startPoint y: 48, endPoint x: 386, endPoint y: 61, distance: 54.2
click at [386, 61] on div "ASID Allied Practitioner ASID Allied Practitioners have successfully completed …" at bounding box center [407, 91] width 333 height 129
drag, startPoint x: 333, startPoint y: 190, endPoint x: 390, endPoint y: 201, distance: 58.4
click at [390, 201] on div "ASID Professional Practitioner ASID Professional Practitioners have successfull…" at bounding box center [407, 231] width 333 height 129
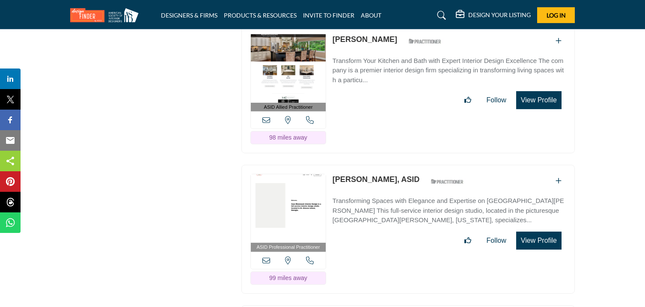
scroll to position [11470, 0]
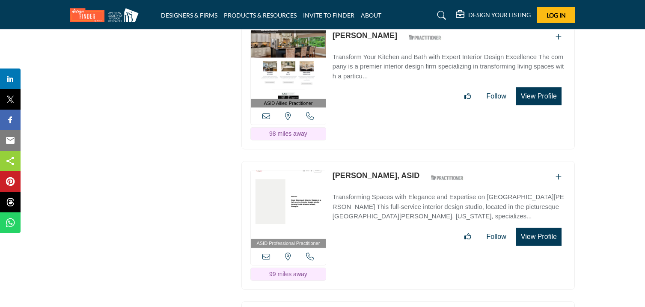
drag, startPoint x: 332, startPoint y: 41, endPoint x: 374, endPoint y: 53, distance: 43.8
click at [374, 53] on div "ASID Allied Practitioner ASID Allied Practitioners have successfully completed …" at bounding box center [407, 85] width 333 height 129
drag, startPoint x: 332, startPoint y: 184, endPoint x: 398, endPoint y: 193, distance: 67.0
click at [398, 193] on div "ASID Professional Practitioner ASID Professional Practitioners have successfull…" at bounding box center [407, 225] width 333 height 129
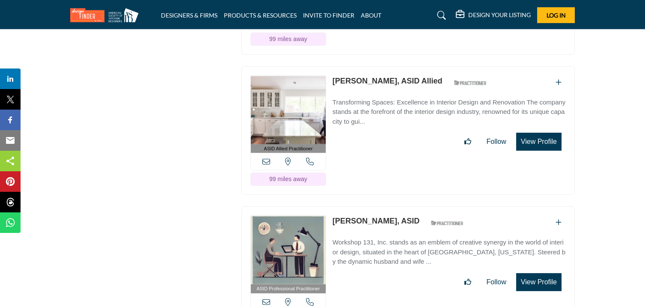
scroll to position [11704, 0]
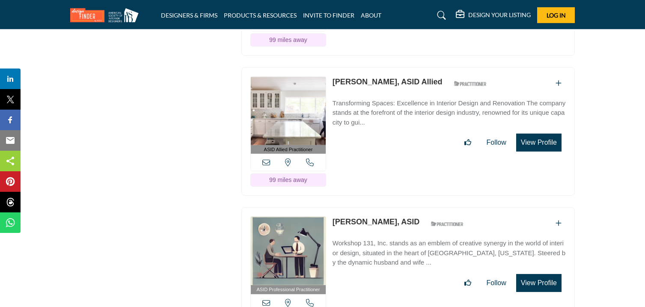
drag, startPoint x: 333, startPoint y: 91, endPoint x: 393, endPoint y: 102, distance: 60.9
click at [393, 102] on div "ASID Allied Practitioner ASID Allied Practitioners have successfully completed …" at bounding box center [407, 131] width 333 height 129
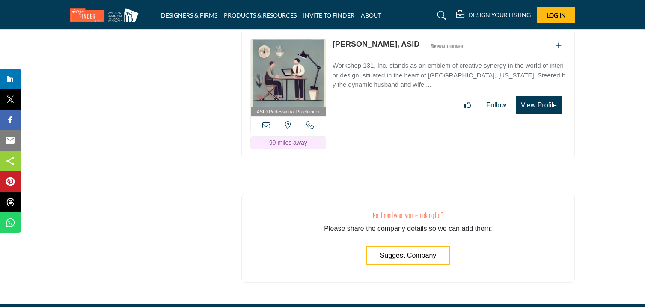
scroll to position [11881, 0]
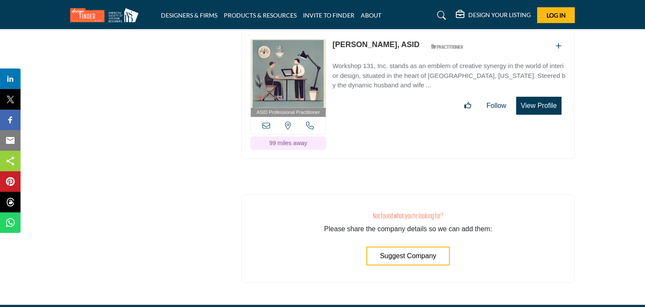
drag, startPoint x: 332, startPoint y: 52, endPoint x: 387, endPoint y: 64, distance: 55.7
click at [387, 64] on div "ASID Professional Practitioner ASID Professional Practitioners have successfull…" at bounding box center [407, 94] width 333 height 129
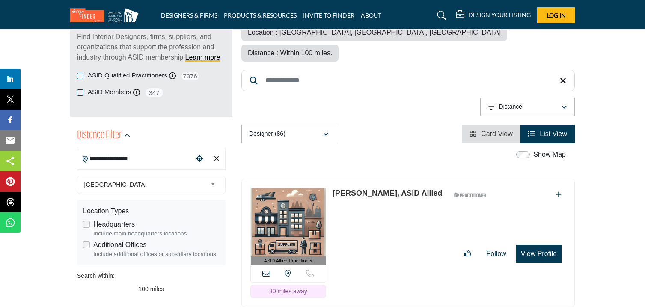
scroll to position [123, 0]
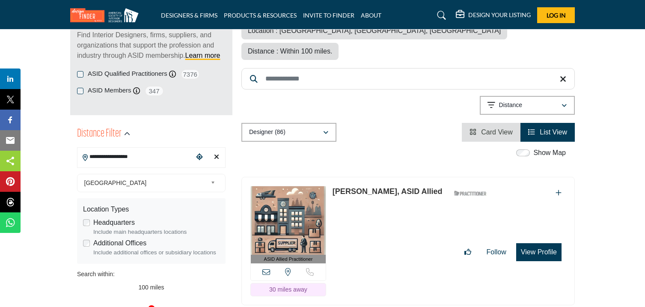
click at [217, 154] on icon "Clear search location" at bounding box center [216, 156] width 5 height 7
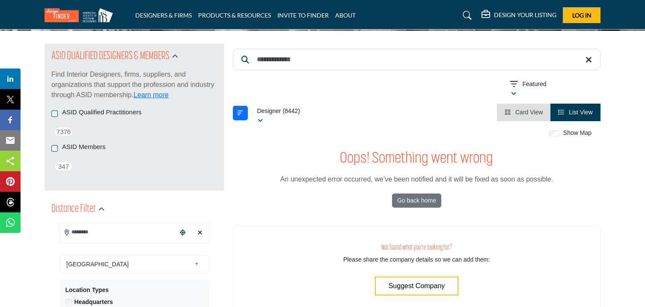
scroll to position [91, 0]
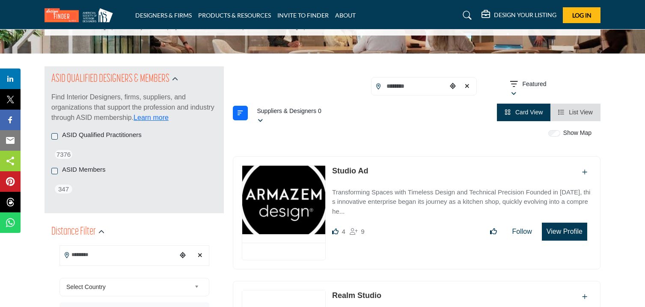
scroll to position [58, 0]
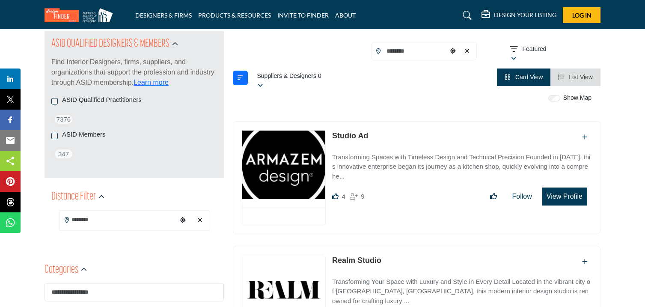
scroll to position [96, 0]
click at [127, 218] on input "Search Location" at bounding box center [118, 218] width 117 height 17
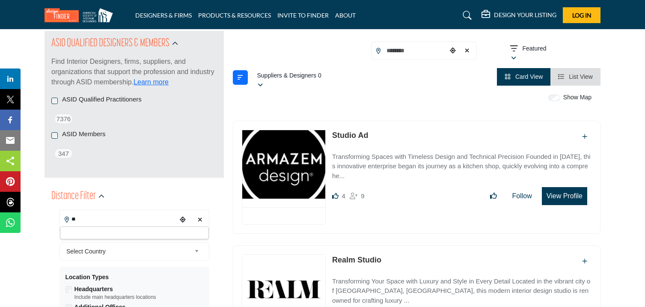
type input "*"
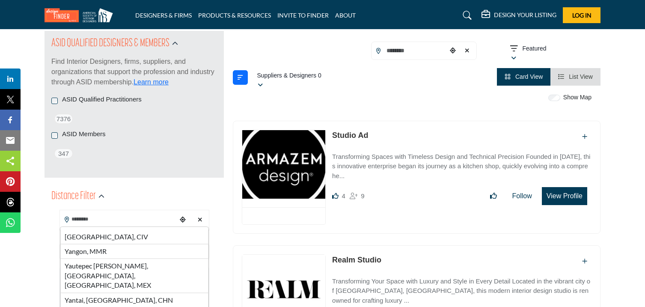
type input "***"
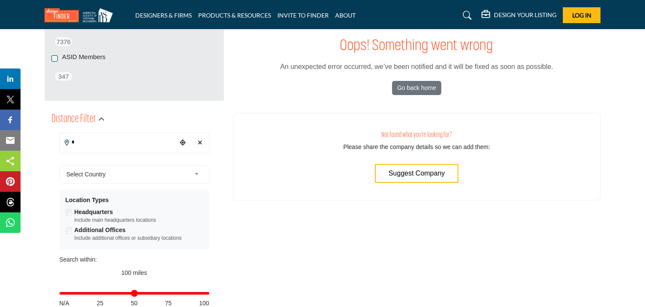
scroll to position [182, 0]
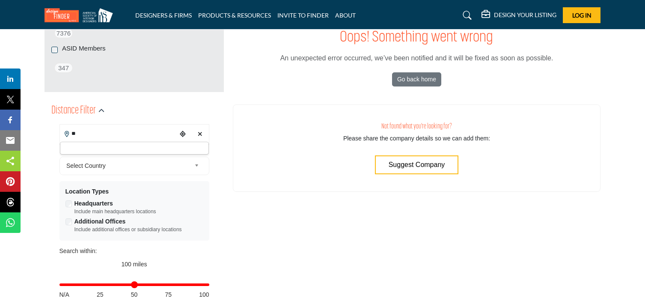
type input "*"
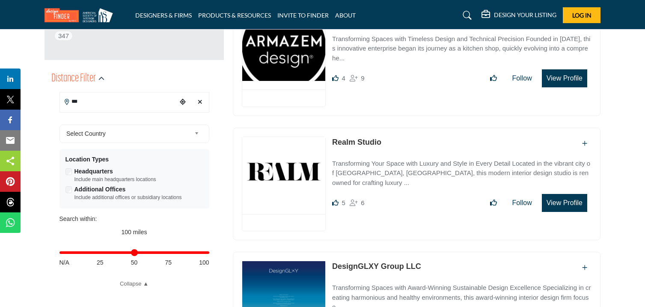
scroll to position [213, 0]
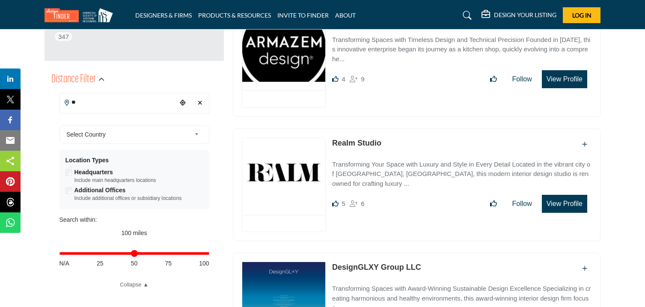
type input "*"
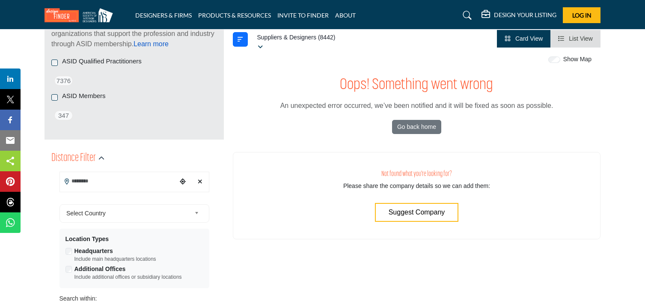
scroll to position [160, 0]
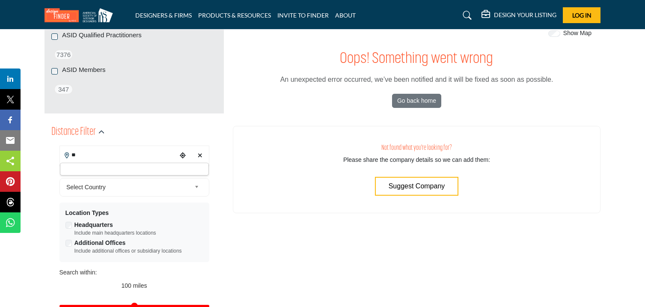
type input "*"
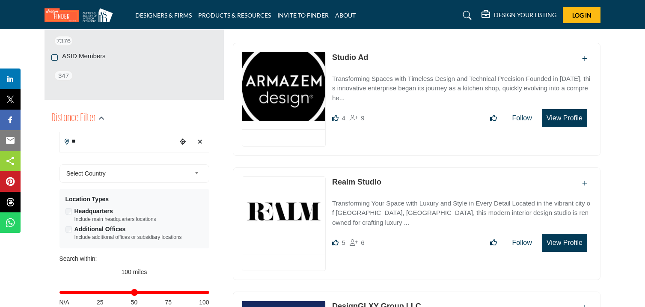
scroll to position [186, 0]
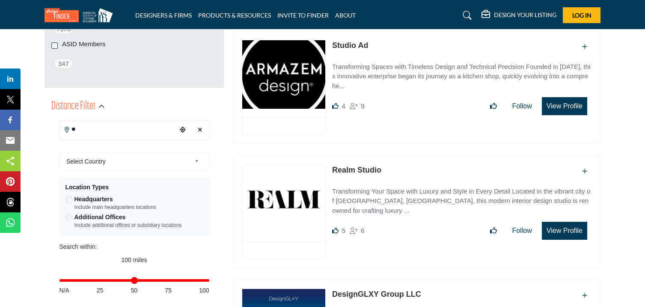
click at [103, 129] on input "**" at bounding box center [118, 129] width 117 height 17
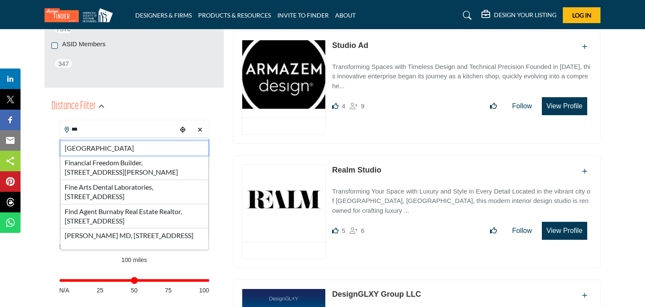
click at [81, 149] on li "Finland" at bounding box center [134, 148] width 148 height 15
type input "*******"
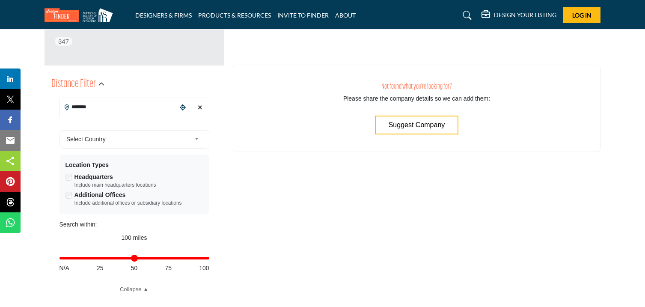
scroll to position [211, 0]
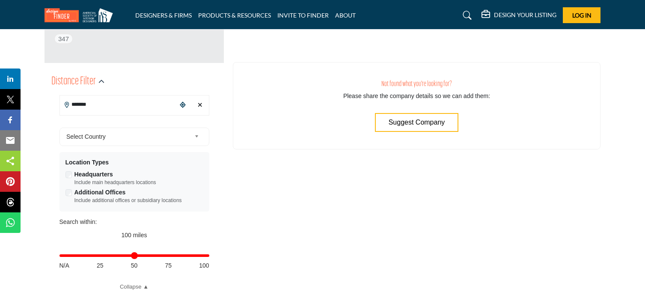
click at [201, 102] on icon "Clear search location" at bounding box center [200, 105] width 5 height 6
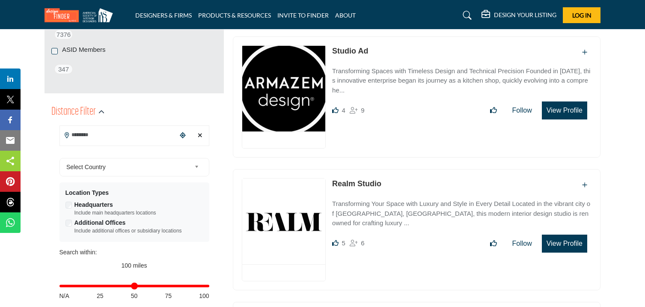
scroll to position [192, 0]
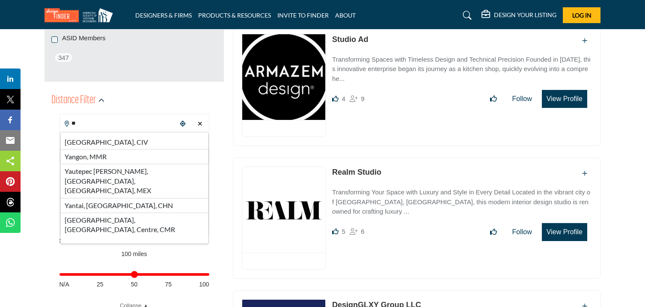
type input "*"
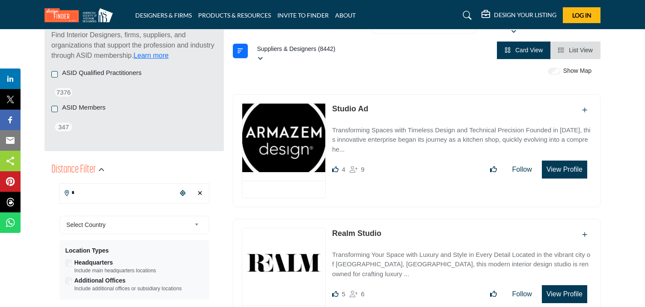
scroll to position [124, 0]
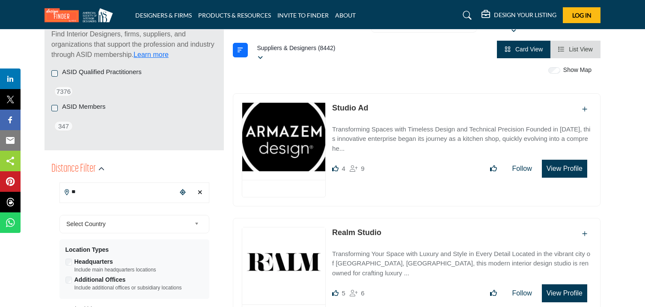
type input "*"
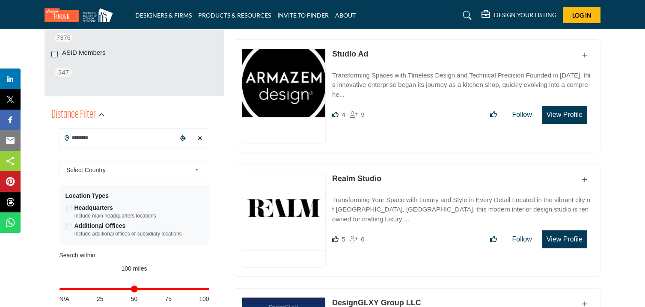
scroll to position [178, 0]
click at [123, 136] on input "Search Location" at bounding box center [118, 137] width 117 height 17
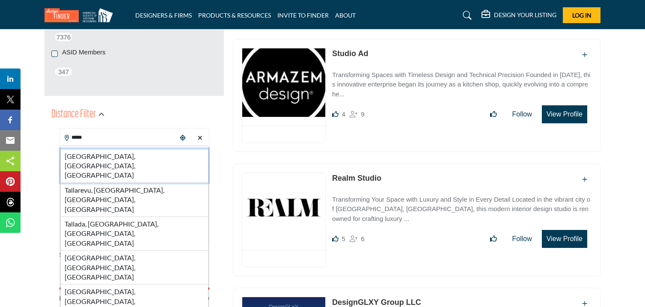
click at [95, 156] on li "Tallahassee, FL, USA" at bounding box center [134, 166] width 148 height 34
type input "**********"
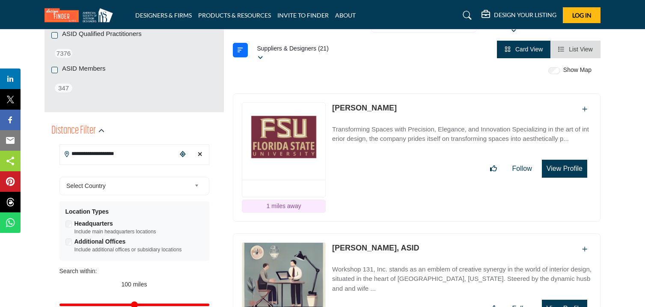
scroll to position [161, 0]
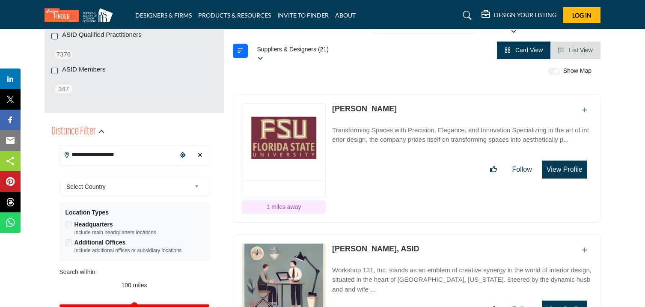
drag, startPoint x: 332, startPoint y: 98, endPoint x: 375, endPoint y: 110, distance: 44.4
click at [375, 110] on div "ASID Professional Practitioner ASID Professional Practitioners have successfull…" at bounding box center [416, 158] width 367 height 128
copy link "Amy O'Keefe"
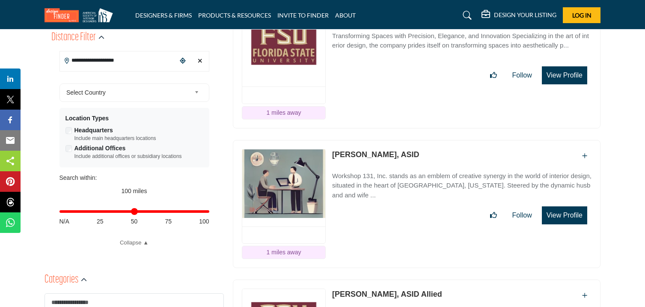
scroll to position [256, 0]
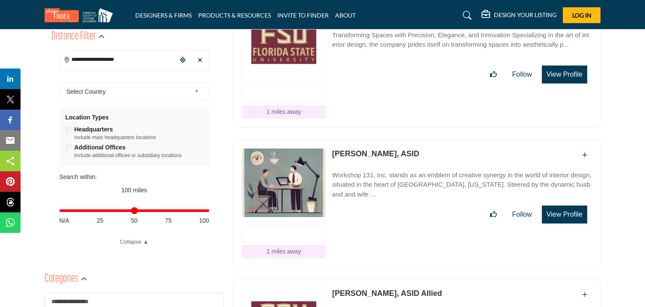
drag, startPoint x: 332, startPoint y: 143, endPoint x: 387, endPoint y: 157, distance: 57.3
click at [387, 157] on div "ASID Professional Practitioner ASID Professional Practitioners have successfull…" at bounding box center [416, 203] width 367 height 128
copy link "Kelley Robinson"
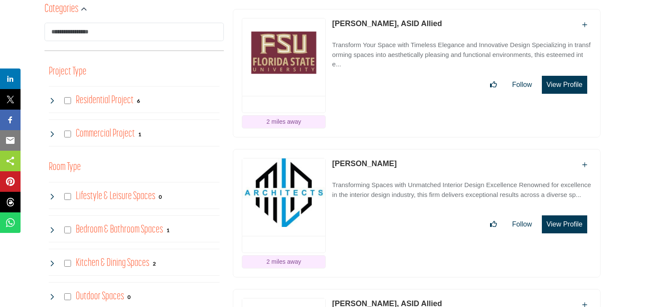
scroll to position [527, 0]
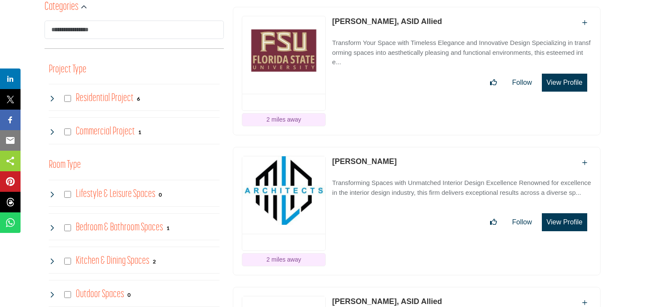
drag, startPoint x: 331, startPoint y: 9, endPoint x: 395, endPoint y: 21, distance: 65.7
click at [395, 21] on div "ASID Allied Practitioner ASID Allied Practitioners have successfully completed …" at bounding box center [416, 71] width 367 height 128
copy link "Marisa Szymanski"
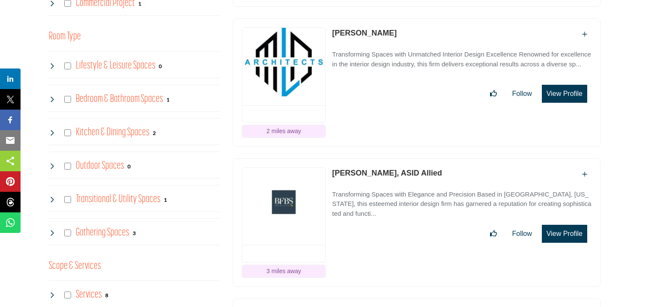
scroll to position [658, 0]
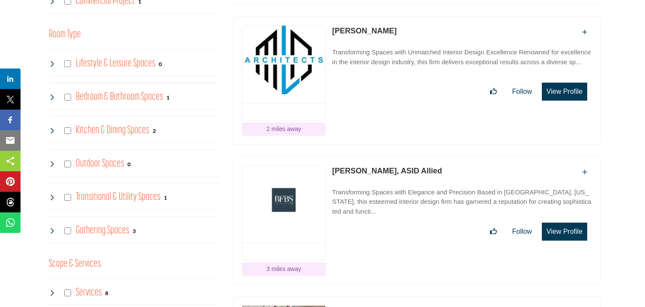
drag, startPoint x: 332, startPoint y: 20, endPoint x: 380, endPoint y: 28, distance: 49.4
click at [380, 28] on div "ASID Professional Practitioner ASID Professional Practitioners have successfull…" at bounding box center [416, 80] width 367 height 128
copy link "Tabitha Rudd"
drag, startPoint x: 332, startPoint y: 161, endPoint x: 388, endPoint y: 176, distance: 57.6
click at [388, 176] on div "ASID Allied Practitioner ASID Allied Practitioners have successfully completed …" at bounding box center [416, 220] width 367 height 128
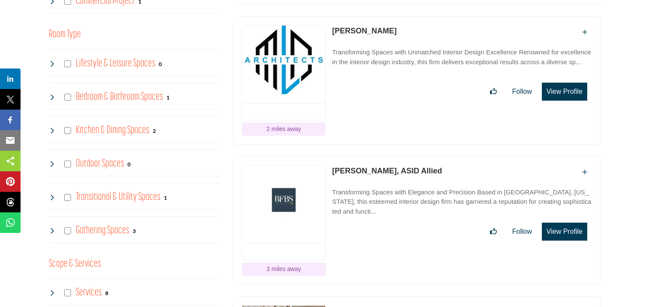
copy link "Claire Varnedoe"
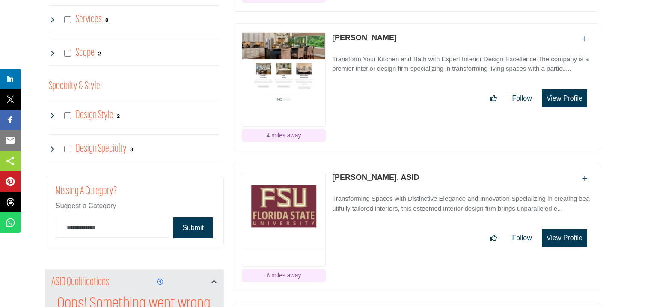
scroll to position [934, 0]
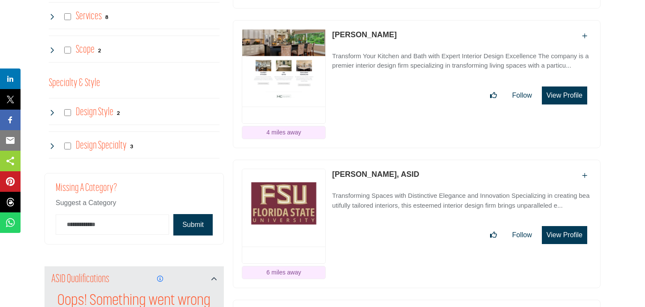
drag, startPoint x: 332, startPoint y: 22, endPoint x: 373, endPoint y: 37, distance: 44.1
click at [373, 37] on div "ASID Allied Practitioner ASID Allied Practitioners have successfully completed …" at bounding box center [416, 84] width 367 height 128
copy link "[PERSON_NAME]"
drag, startPoint x: 332, startPoint y: 165, endPoint x: 368, endPoint y: 178, distance: 38.0
click at [368, 178] on div "ASID Professional Practitioner ASID Professional Practitioners have successfull…" at bounding box center [416, 224] width 367 height 128
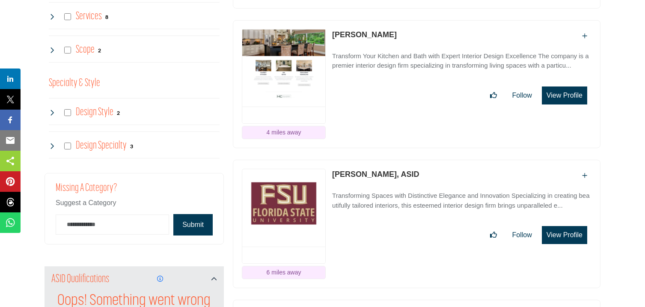
copy link "Amy Hube"
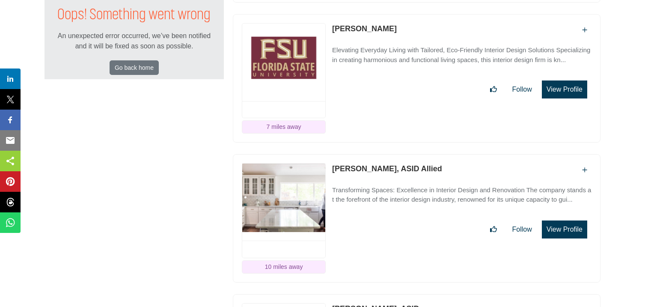
scroll to position [1222, 0]
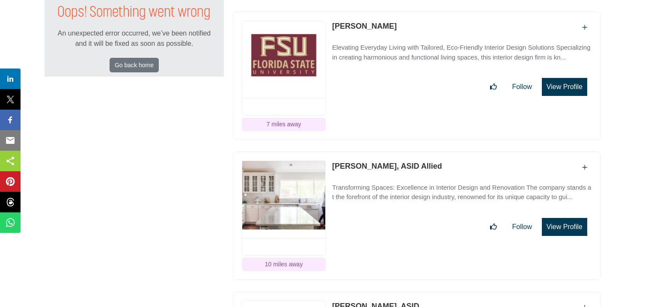
drag, startPoint x: 332, startPoint y: 17, endPoint x: 400, endPoint y: 23, distance: 68.7
click at [400, 23] on div "ASID Allied Practitioner ASID Allied Practitioners have successfully completed …" at bounding box center [416, 76] width 367 height 128
copy div "[PERSON_NAME]"
drag, startPoint x: 332, startPoint y: 156, endPoint x: 394, endPoint y: 166, distance: 63.3
click at [394, 166] on div "ASID Allied Practitioner ASID Allied Practitioners have successfully completed …" at bounding box center [416, 215] width 367 height 128
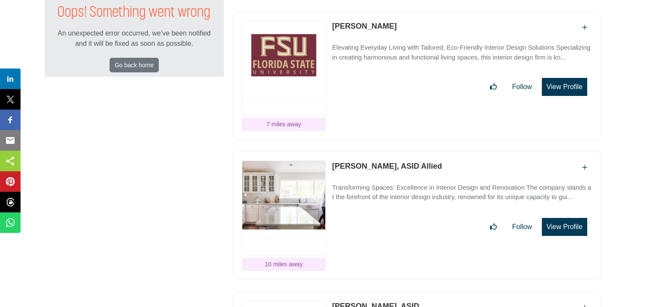
copy link "Rosemary Wagner"
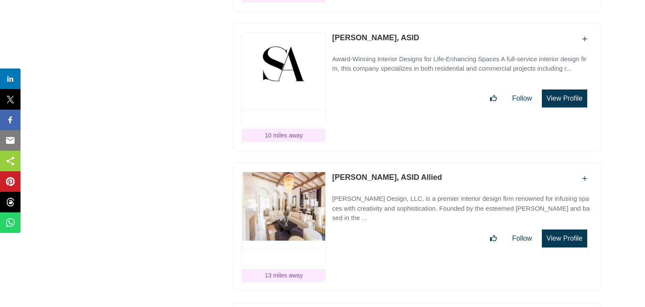
scroll to position [1491, 0]
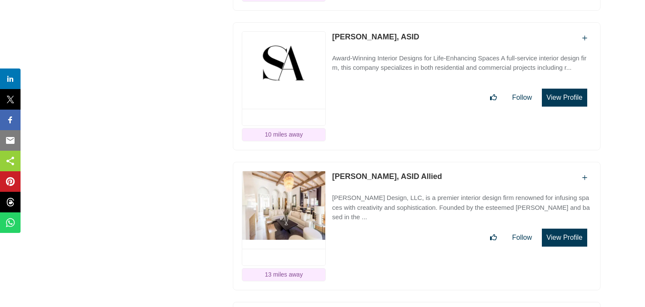
drag, startPoint x: 332, startPoint y: 26, endPoint x: 380, endPoint y: 40, distance: 49.5
click at [380, 40] on div "ASID Professional Practitioner ASID Professional Practitioners have successfull…" at bounding box center [416, 86] width 367 height 128
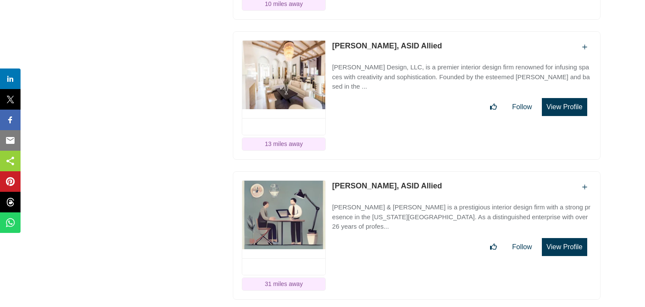
scroll to position [1622, 0]
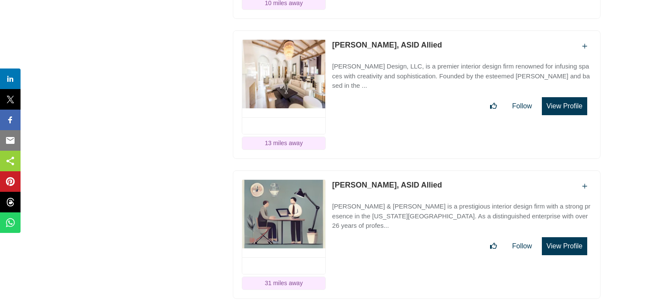
drag, startPoint x: 330, startPoint y: 36, endPoint x: 375, endPoint y: 48, distance: 46.3
click at [375, 48] on div "ASID Allied Practitioner ASID Allied Practitioners have successfully completed …" at bounding box center [416, 94] width 367 height 128
drag, startPoint x: 331, startPoint y: 176, endPoint x: 397, endPoint y: 188, distance: 67.8
click at [397, 188] on div "ASID Allied Practitioner ASID Allied Practitioners have successfully completed …" at bounding box center [416, 234] width 367 height 128
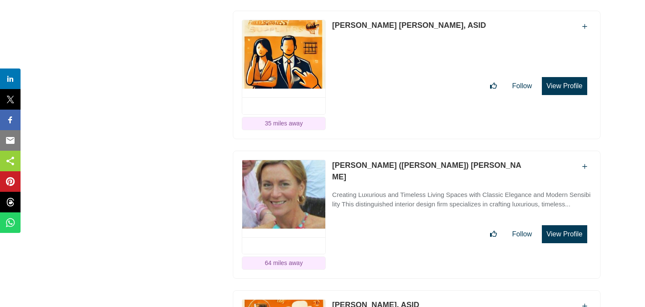
scroll to position [1923, 0]
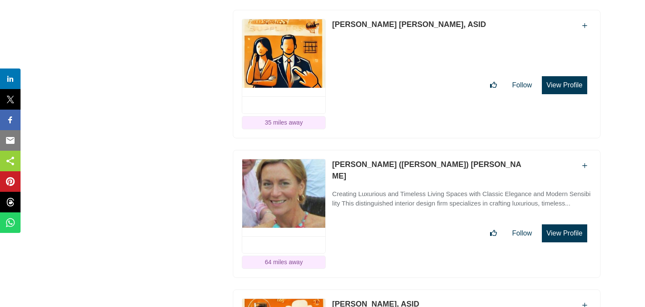
drag, startPoint x: 332, startPoint y: 14, endPoint x: 398, endPoint y: 28, distance: 67.9
click at [398, 28] on div "ASID Professional Practitioner ASID Professional Practitioners have successfull…" at bounding box center [416, 74] width 367 height 128
drag, startPoint x: 333, startPoint y: 157, endPoint x: 426, endPoint y: 167, distance: 93.7
click at [426, 167] on div "ASID Professional Practitioner ASID Professional Practitioners have successfull…" at bounding box center [416, 214] width 367 height 128
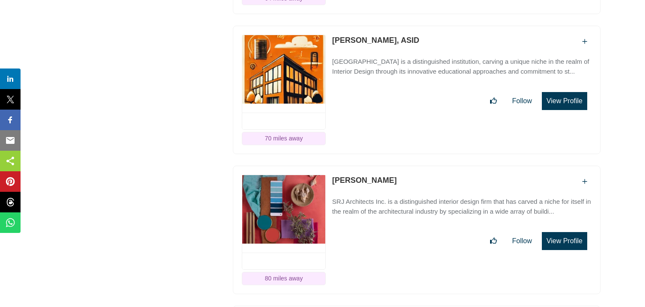
scroll to position [2186, 0]
drag, startPoint x: 332, startPoint y: 31, endPoint x: 379, endPoint y: 43, distance: 49.0
click at [379, 43] on div "ASID Professional Practitioner ASID Professional Practitioners have successfull…" at bounding box center [416, 89] width 367 height 128
drag, startPoint x: 331, startPoint y: 172, endPoint x: 381, endPoint y: 184, distance: 51.7
click at [381, 184] on div "ASID Allied Practitioner ASID Allied Practitioners have successfully completed …" at bounding box center [416, 229] width 367 height 128
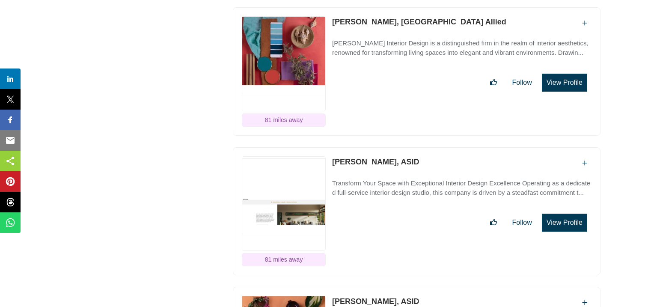
scroll to position [2485, 0]
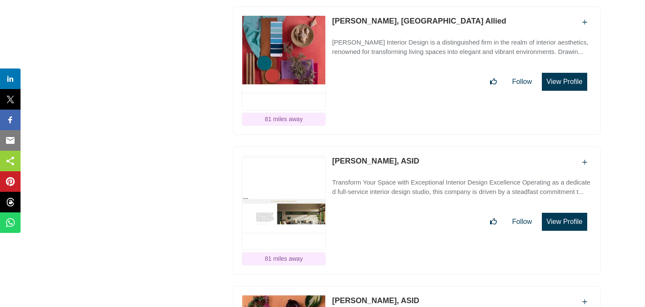
drag, startPoint x: 330, startPoint y: 13, endPoint x: 386, endPoint y: 25, distance: 57.6
click at [386, 25] on div "ASID Allied Practitioner ASID Allied Practitioners have successfully completed …" at bounding box center [416, 70] width 367 height 128
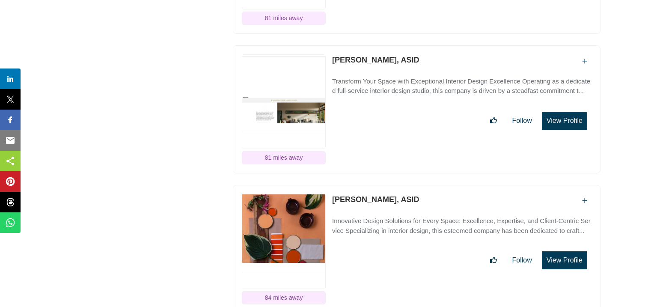
scroll to position [2602, 0]
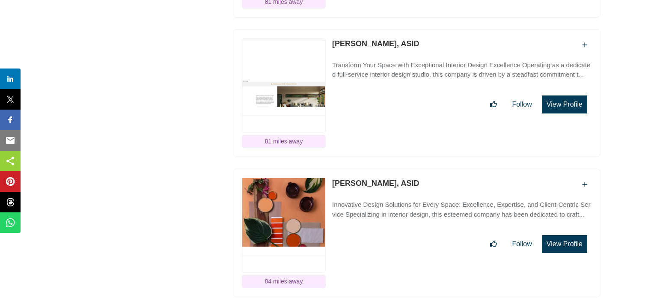
drag, startPoint x: 331, startPoint y: 37, endPoint x: 384, endPoint y: 48, distance: 54.2
click at [384, 48] on div "ASID Professional Practitioner ASID Professional Practitioners have successfull…" at bounding box center [416, 93] width 367 height 128
drag, startPoint x: 331, startPoint y: 176, endPoint x: 389, endPoint y: 193, distance: 60.5
click at [389, 193] on div "ASID Professional Practitioner ASID Professional Practitioners have successfull…" at bounding box center [416, 233] width 367 height 128
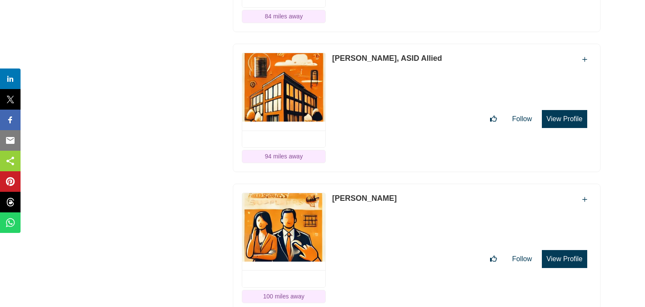
scroll to position [2868, 0]
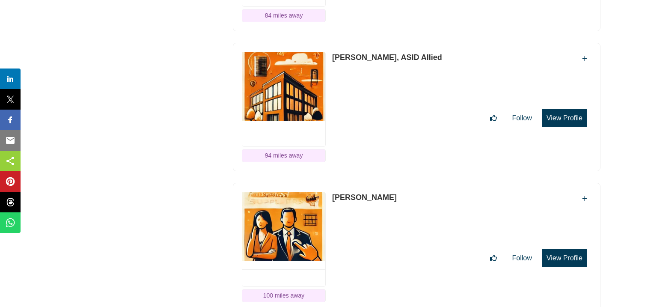
drag, startPoint x: 332, startPoint y: 51, endPoint x: 398, endPoint y: 61, distance: 66.6
click at [398, 61] on div "ASID Allied Practitioner ASID Allied Practitioners have successfully completed …" at bounding box center [416, 107] width 367 height 128
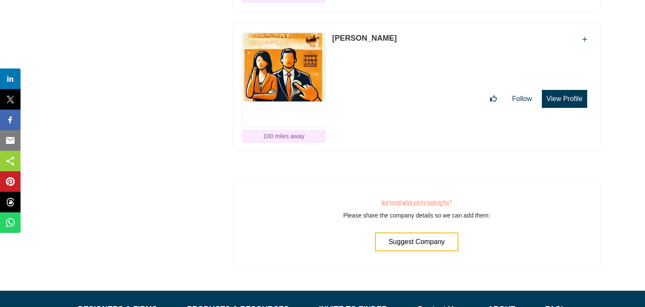
scroll to position [3027, 0]
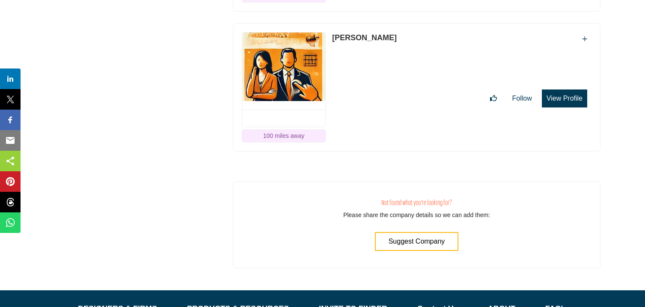
drag, startPoint x: 332, startPoint y: 30, endPoint x: 389, endPoint y: 36, distance: 57.6
click at [389, 36] on div "ASID Professional Practitioner ASID Professional Practitioners have successfull…" at bounding box center [416, 87] width 367 height 128
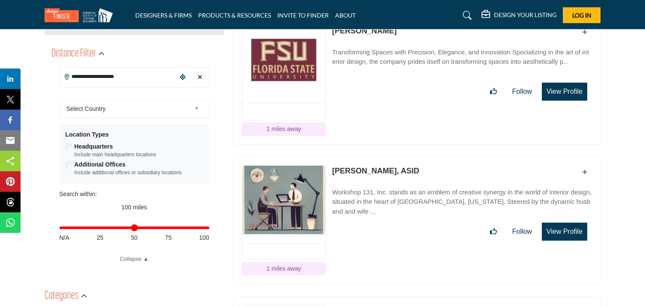
scroll to position [239, 0]
click at [199, 74] on icon "Clear search location" at bounding box center [200, 77] width 5 height 6
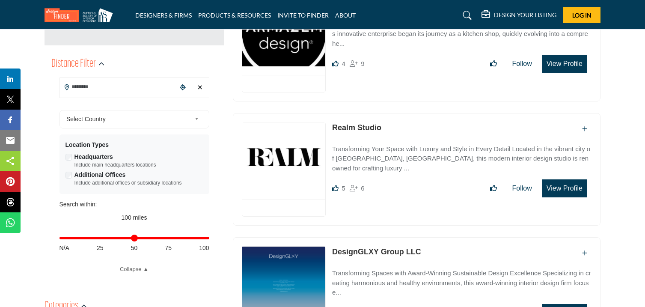
scroll to position [229, 0]
click at [142, 84] on input "Search Location" at bounding box center [118, 86] width 117 height 17
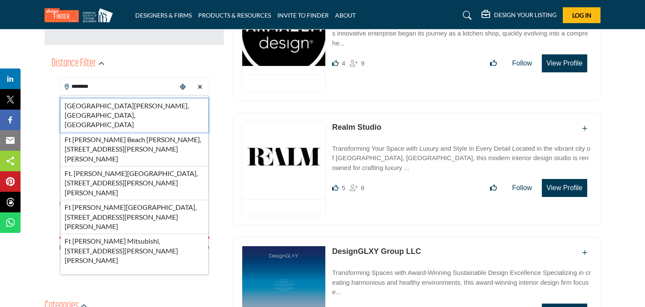
click at [99, 106] on li "Fort Walton Beach, FL, USA" at bounding box center [134, 115] width 148 height 34
type input "**********"
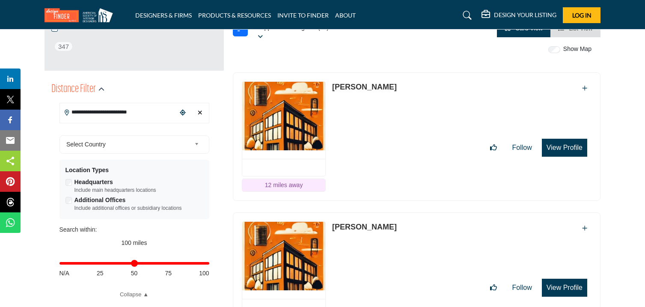
scroll to position [204, 0]
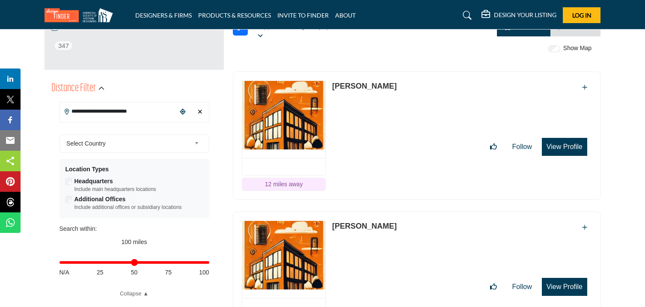
drag, startPoint x: 332, startPoint y: 53, endPoint x: 405, endPoint y: 71, distance: 75.4
click at [405, 71] on div "ASID Allied Practitioner ASID Allied Practitioners have successfully completed …" at bounding box center [416, 135] width 367 height 128
drag, startPoint x: 330, startPoint y: 195, endPoint x: 383, endPoint y: 205, distance: 54.0
click at [383, 211] on div "ASID Professional Practitioner ASID Professional Practitioners have successfull…" at bounding box center [416, 275] width 367 height 128
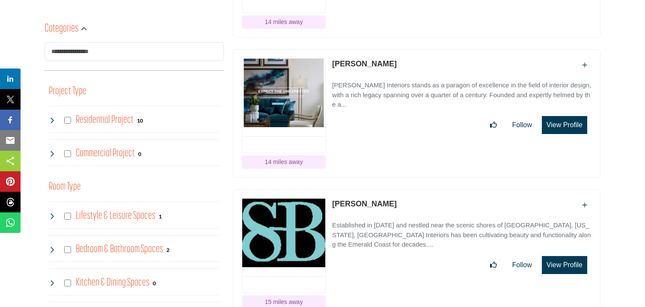
scroll to position [506, 0]
drag, startPoint x: 331, startPoint y: 33, endPoint x: 386, endPoint y: 44, distance: 56.9
click at [386, 49] on div "ASID Professional Practitioner ASID Professional Practitioners have successfull…" at bounding box center [416, 113] width 367 height 128
drag, startPoint x: 331, startPoint y: 172, endPoint x: 391, endPoint y: 186, distance: 61.1
click at [391, 189] on div "ASID Allied Practitioner ASID Allied Practitioners have successfully completed …" at bounding box center [416, 253] width 367 height 128
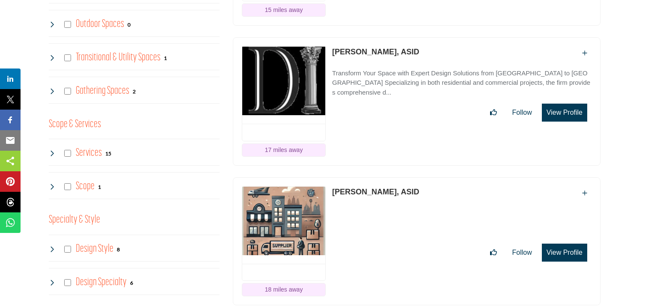
scroll to position [798, 0]
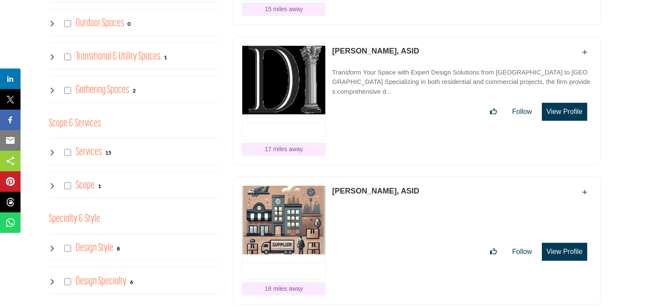
drag, startPoint x: 330, startPoint y: 20, endPoint x: 402, endPoint y: 38, distance: 73.8
click at [402, 38] on div "ASID Professional Practitioner ASID Professional Practitioners have successfull…" at bounding box center [416, 100] width 367 height 128
drag, startPoint x: 332, startPoint y: 159, endPoint x: 376, endPoint y: 172, distance: 46.5
click at [376, 176] on div "ASID Professional Practitioner ASID Professional Practitioners have successfull…" at bounding box center [416, 240] width 367 height 128
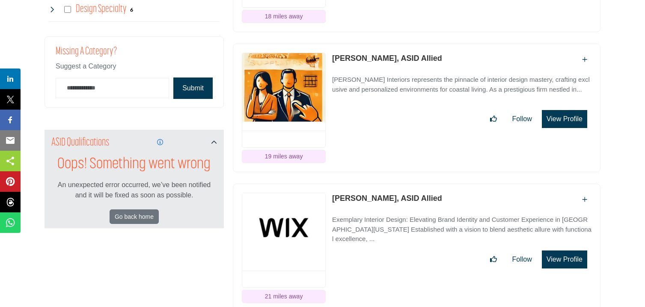
scroll to position [1072, 0]
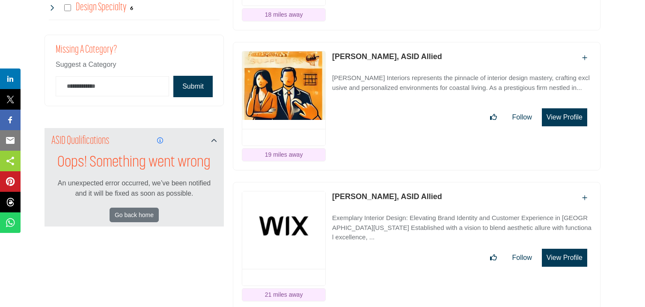
drag, startPoint x: 332, startPoint y: 27, endPoint x: 386, endPoint y: 38, distance: 55.0
click at [386, 42] on div "ASID Allied Practitioner ASID Allied Practitioners have successfully completed …" at bounding box center [416, 106] width 367 height 128
drag, startPoint x: 332, startPoint y: 167, endPoint x: 401, endPoint y: 181, distance: 70.2
click at [401, 182] on div "ASID Allied Practitioner ASID Allied Practitioners have successfully completed …" at bounding box center [416, 246] width 367 height 128
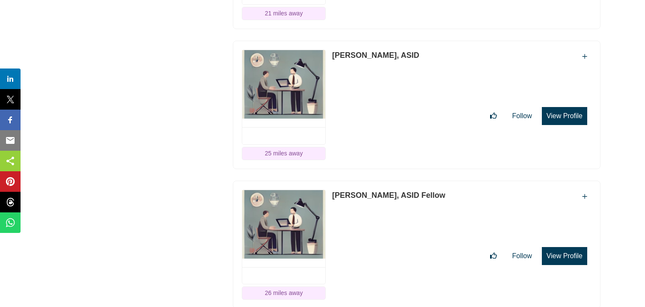
scroll to position [1356, 0]
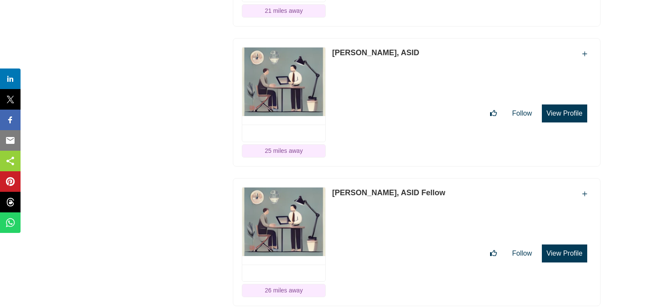
drag, startPoint x: 331, startPoint y: 25, endPoint x: 385, endPoint y: 33, distance: 55.4
click at [385, 38] on div "ASID Professional Practitioner ASID Professional Practitioners have successfull…" at bounding box center [416, 102] width 367 height 128
drag, startPoint x: 332, startPoint y: 161, endPoint x: 377, endPoint y: 177, distance: 47.1
click at [377, 178] on div "ASID Professional Practitioner ASID Professional Practitioners have successfull…" at bounding box center [416, 242] width 367 height 128
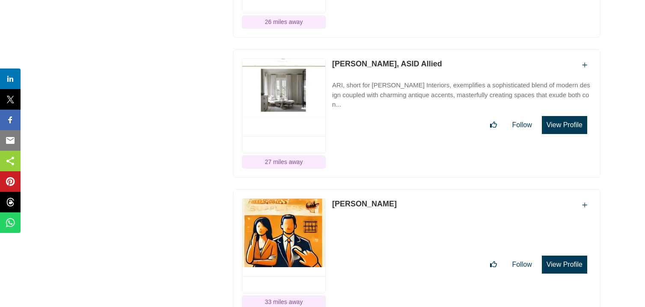
scroll to position [1632, 0]
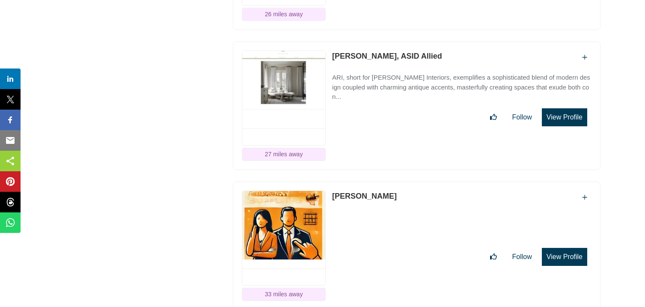
drag, startPoint x: 331, startPoint y: 26, endPoint x: 381, endPoint y: 39, distance: 51.9
click at [381, 41] on div "ASID Allied Practitioner ASID Allied Practitioners have successfully completed …" at bounding box center [416, 105] width 367 height 128
